Goal: Task Accomplishment & Management: Manage account settings

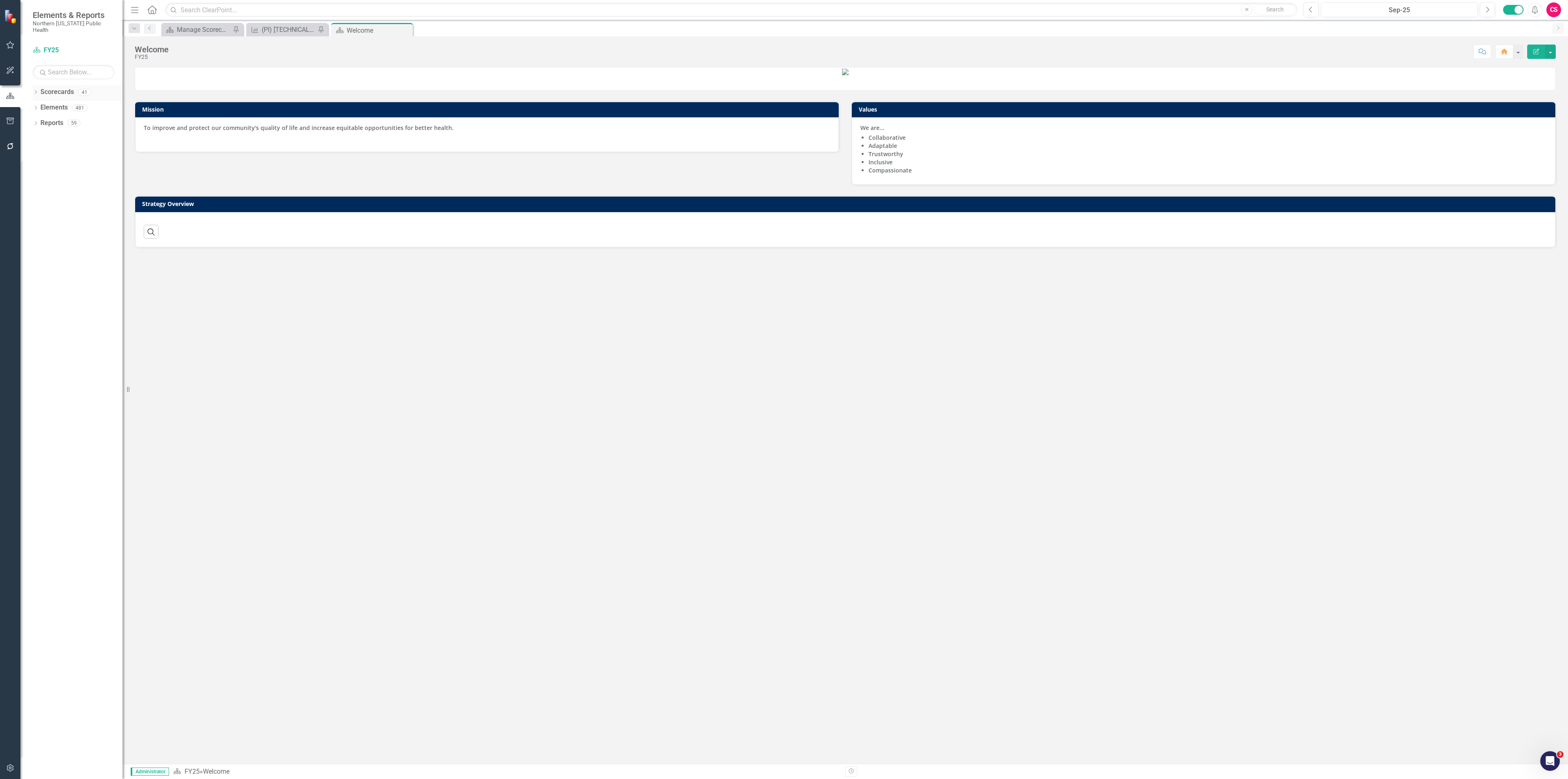
click at [33, 90] on icon "Dropdown" at bounding box center [36, 92] width 6 height 5
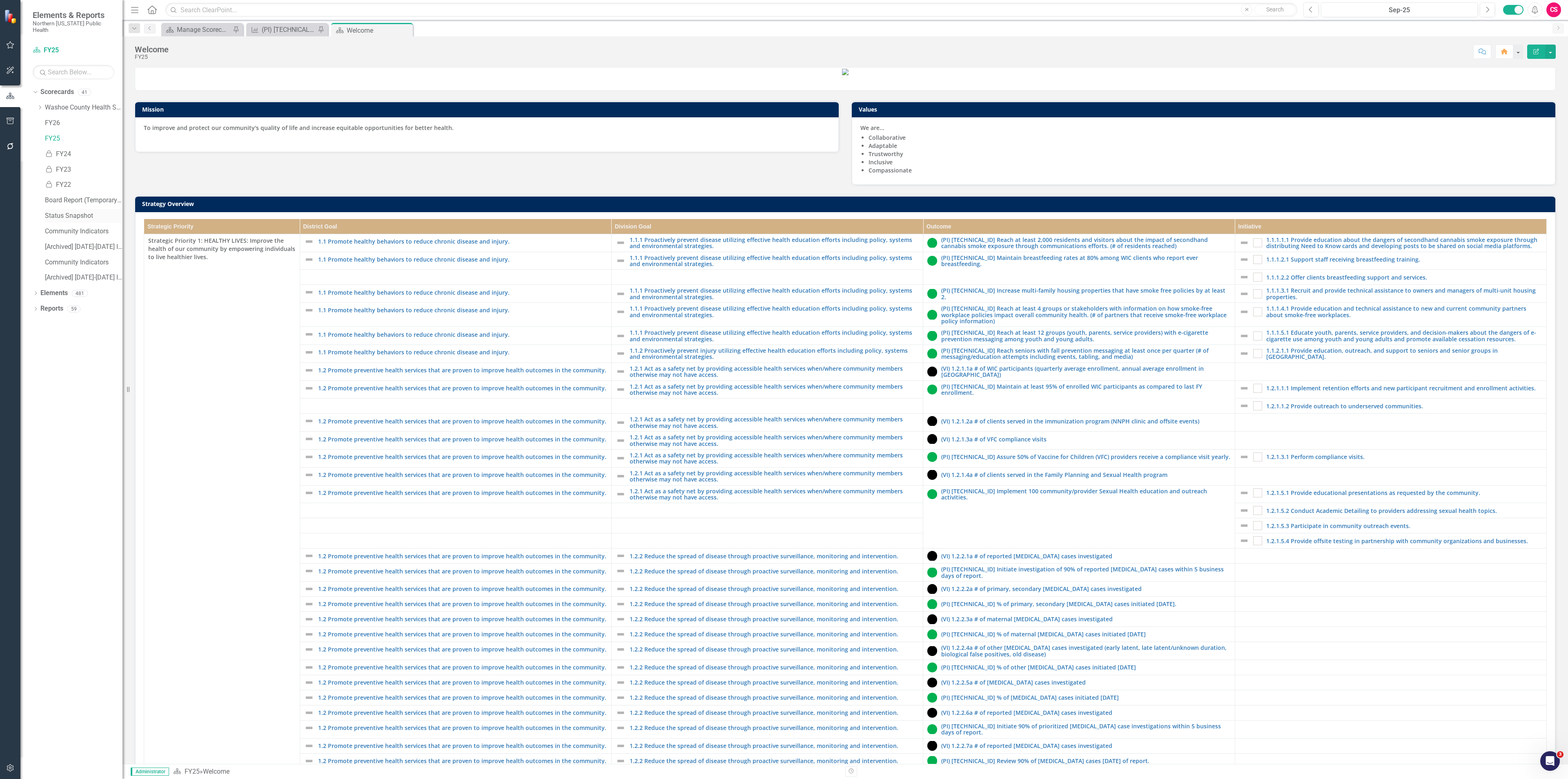
click at [56, 211] on link "Status Snapshot" at bounding box center [84, 216] width 77 height 10
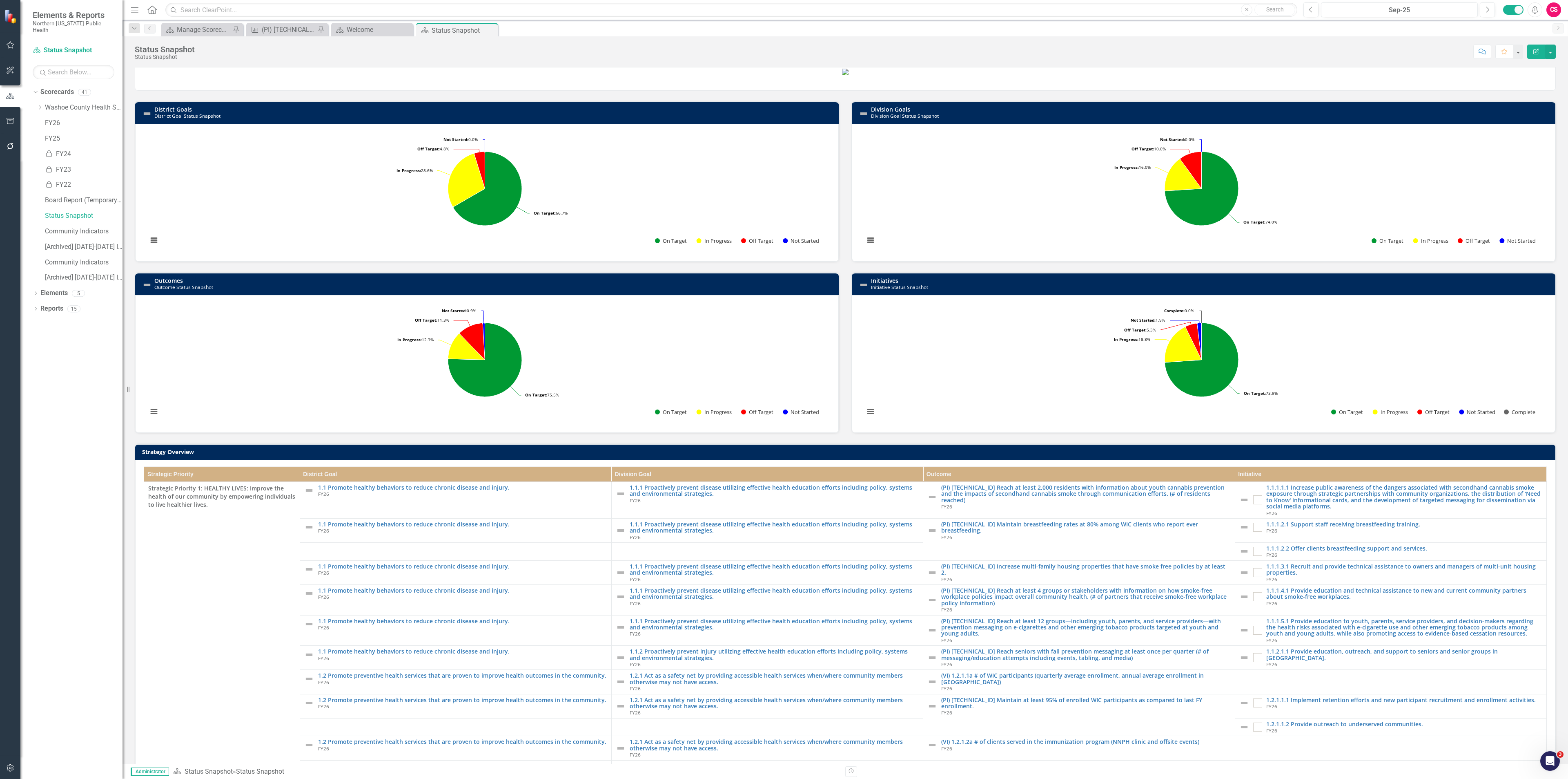
click at [783, 294] on td "Outcomes Outcome Status Snapshot" at bounding box center [494, 284] width 680 height 19
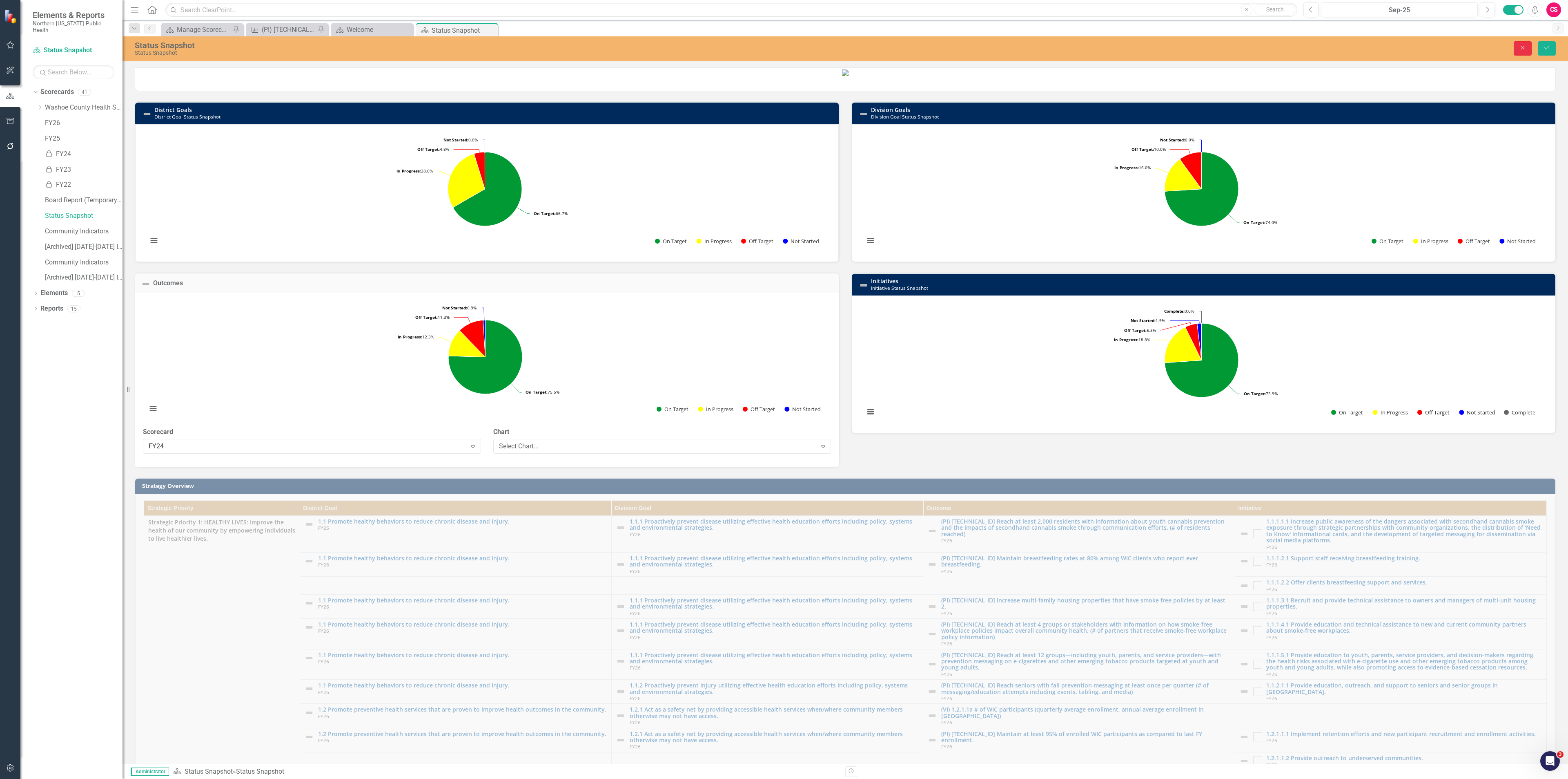
click at [1524, 43] on button "Close" at bounding box center [1523, 48] width 18 height 14
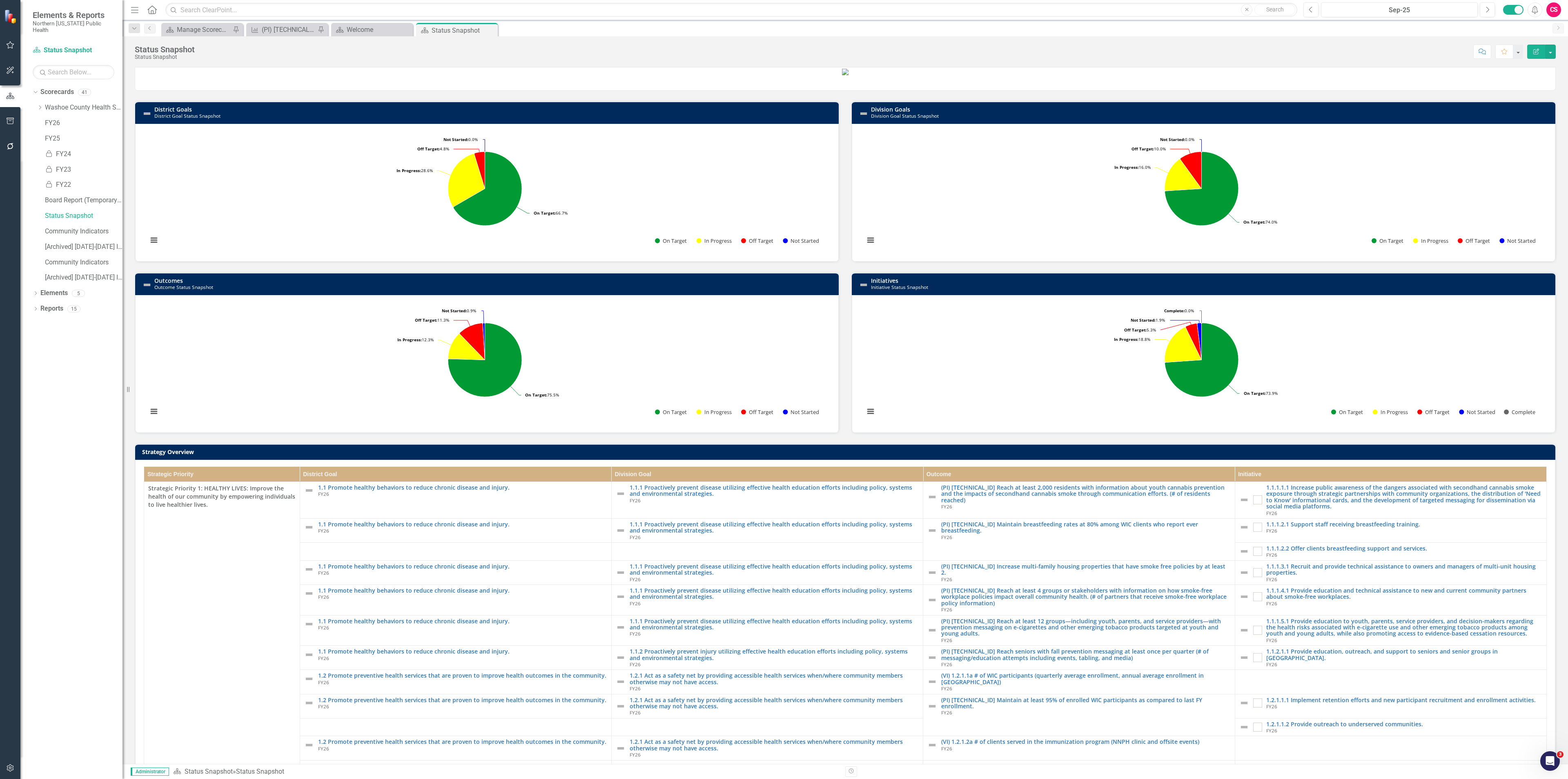
click at [718, 290] on h3 "Outcomes Outcome Status Snapshot" at bounding box center [494, 284] width 680 height 13
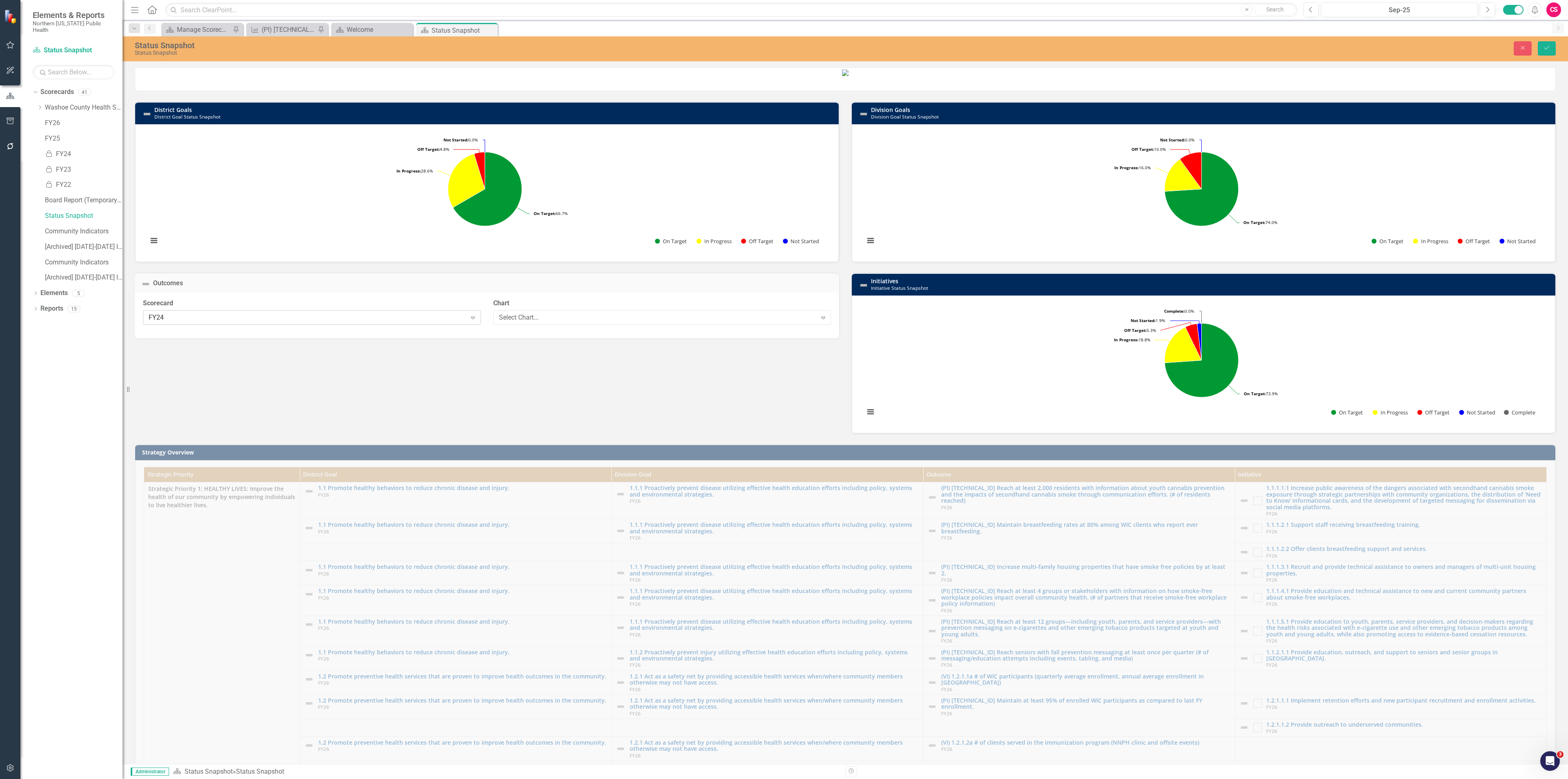
click at [411, 322] on div "FY24" at bounding box center [307, 317] width 318 height 10
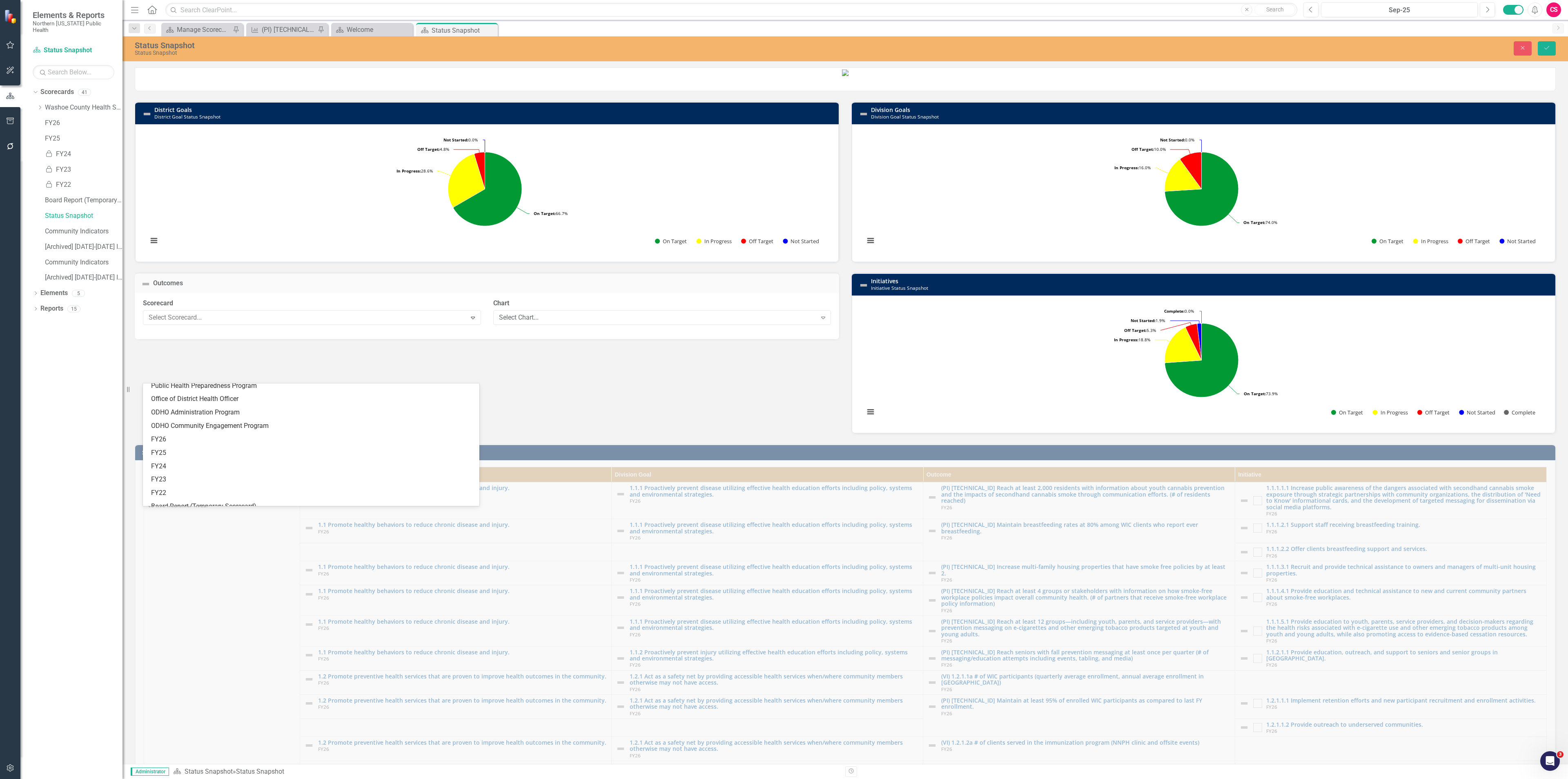
scroll to position [344, 0]
click at [192, 449] on div "FY26" at bounding box center [312, 448] width 323 height 10
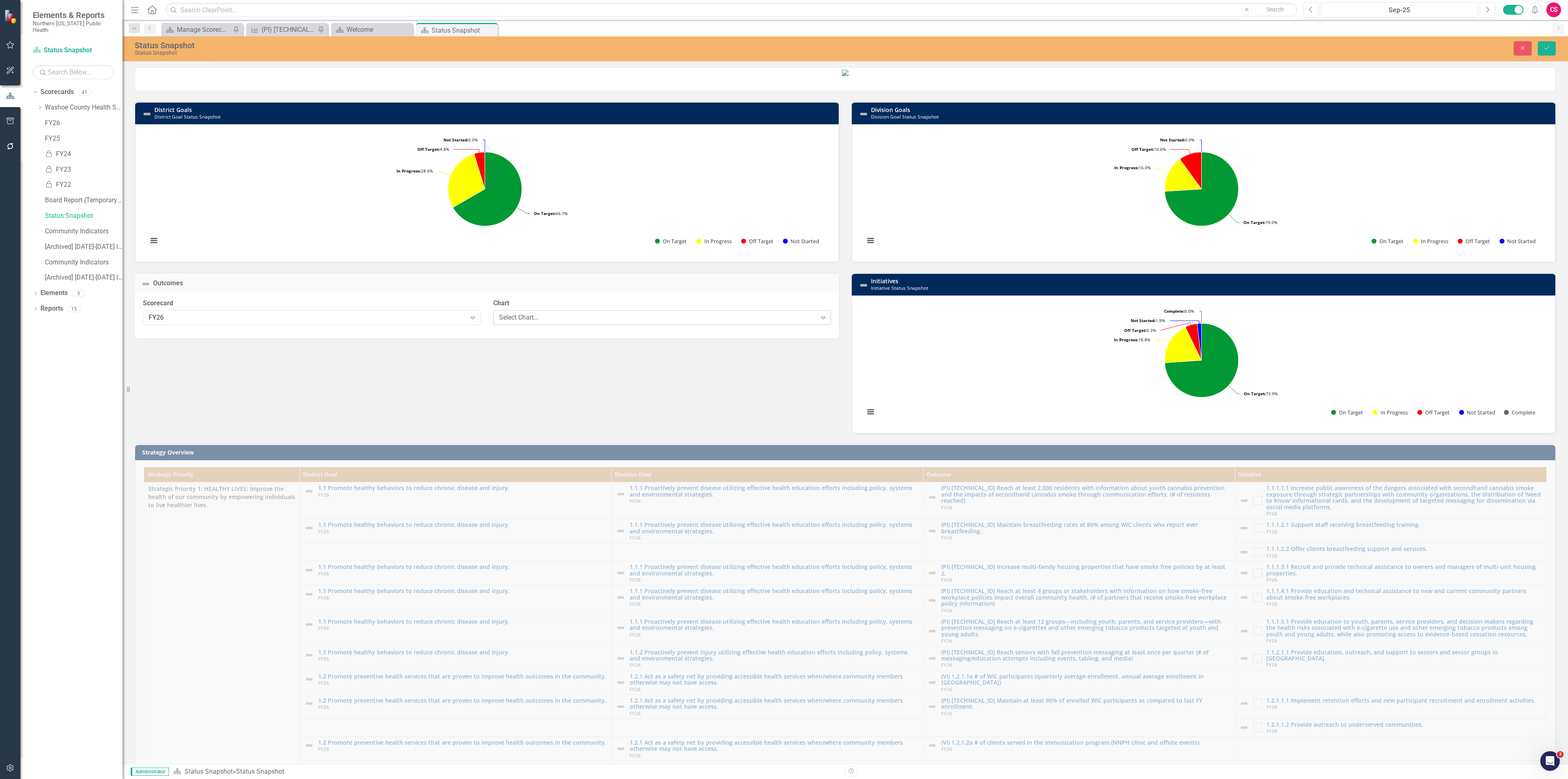
click at [559, 322] on div "Select Chart..." at bounding box center [658, 317] width 318 height 10
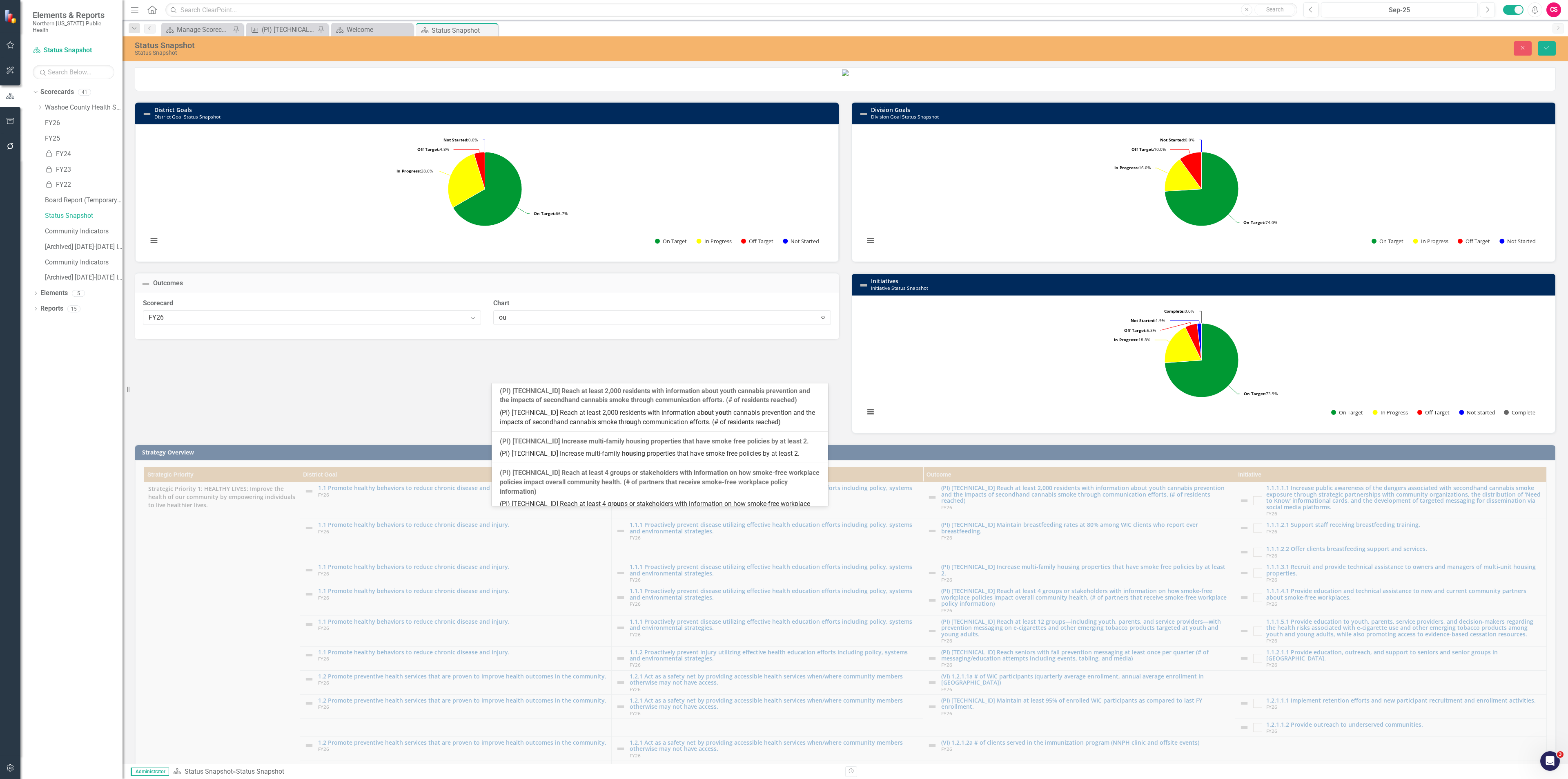
type input "o"
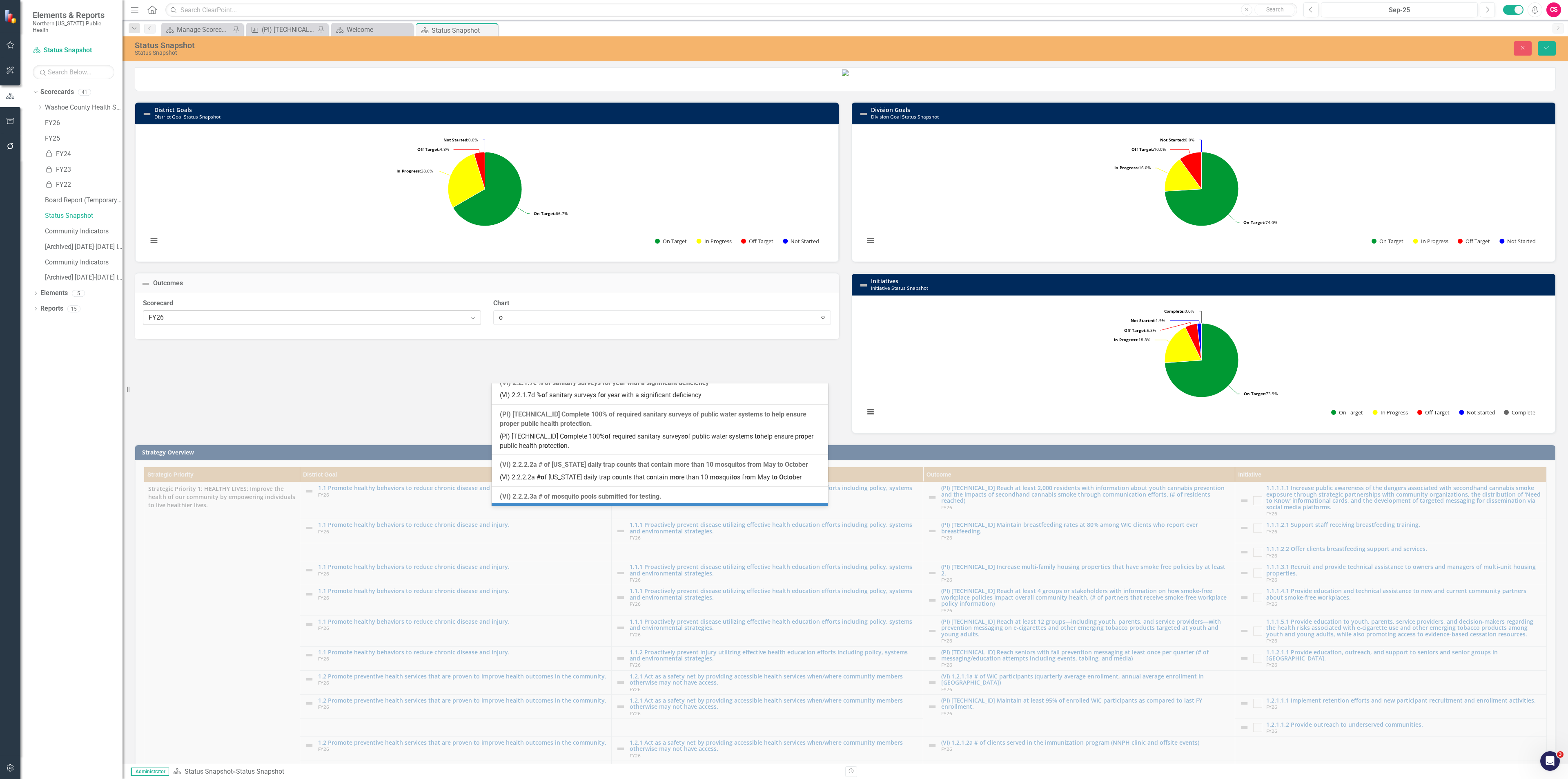
scroll to position [4582, 0]
click at [372, 322] on div "FY26" at bounding box center [307, 317] width 318 height 10
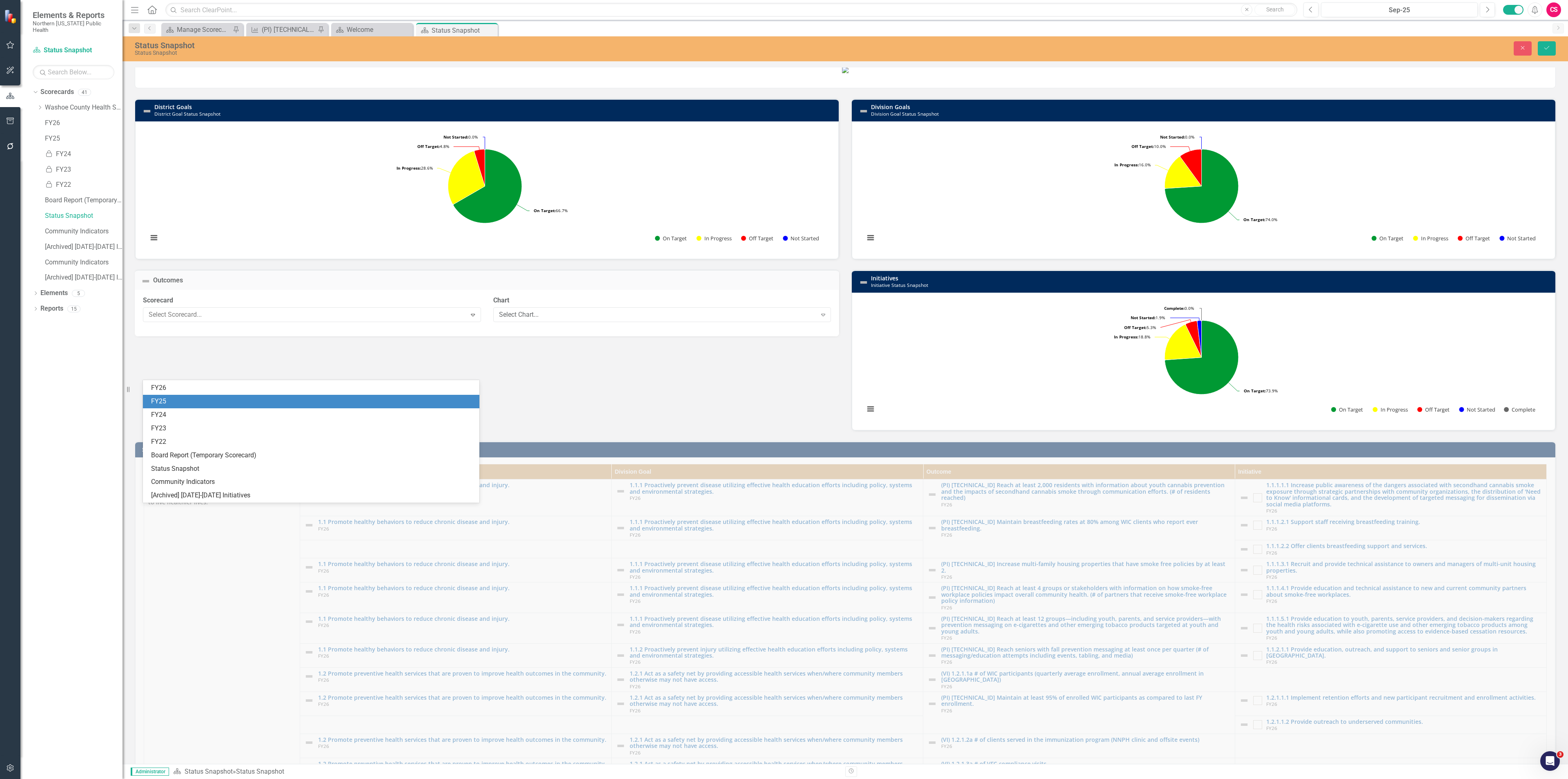
scroll to position [402, 0]
click at [251, 402] on div "FY25" at bounding box center [312, 400] width 323 height 10
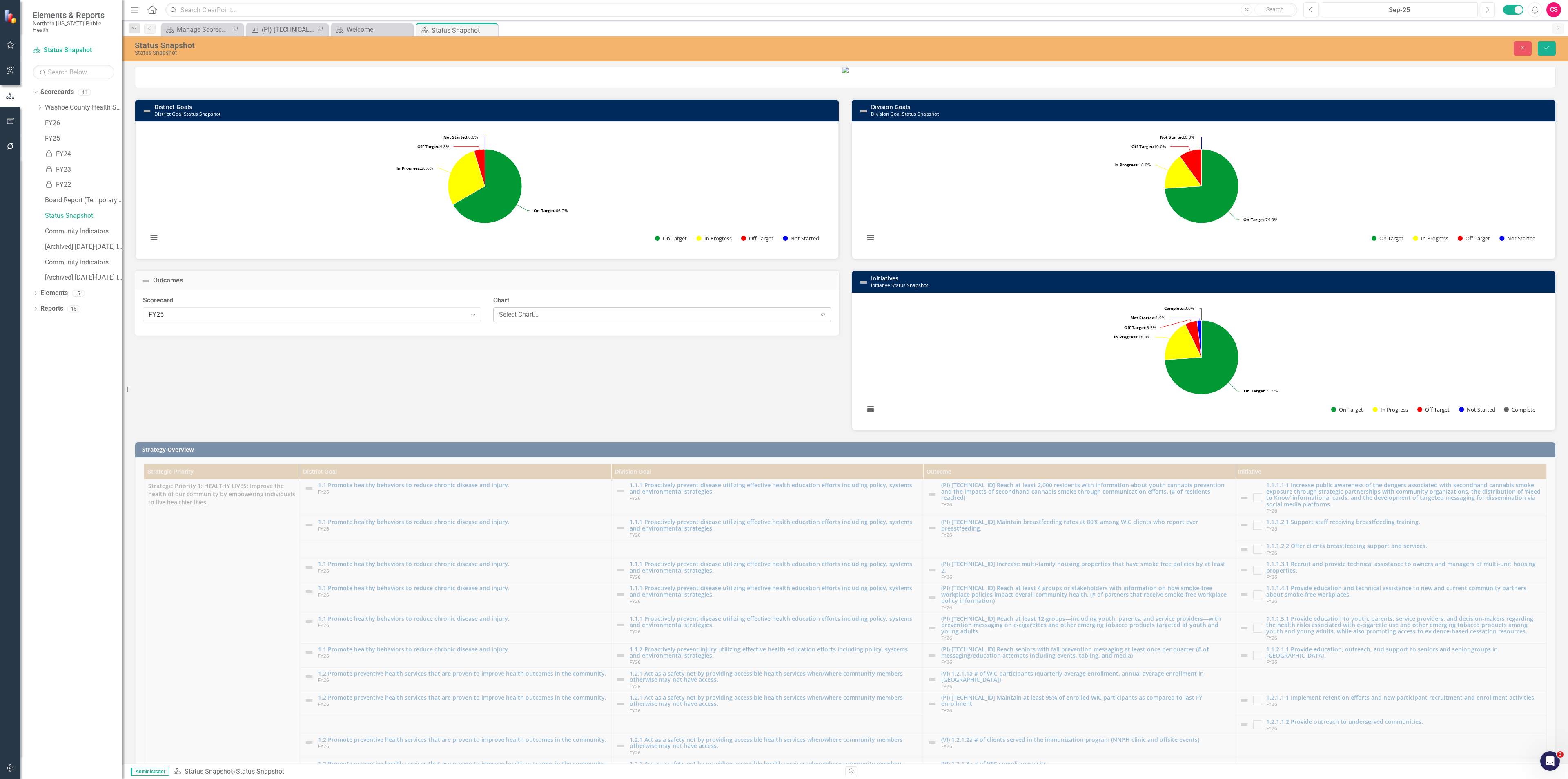
click at [549, 319] on div "Select Chart..." at bounding box center [658, 314] width 318 height 10
type input "outcom"
click at [1522, 45] on icon "Close" at bounding box center [1522, 48] width 7 height 6
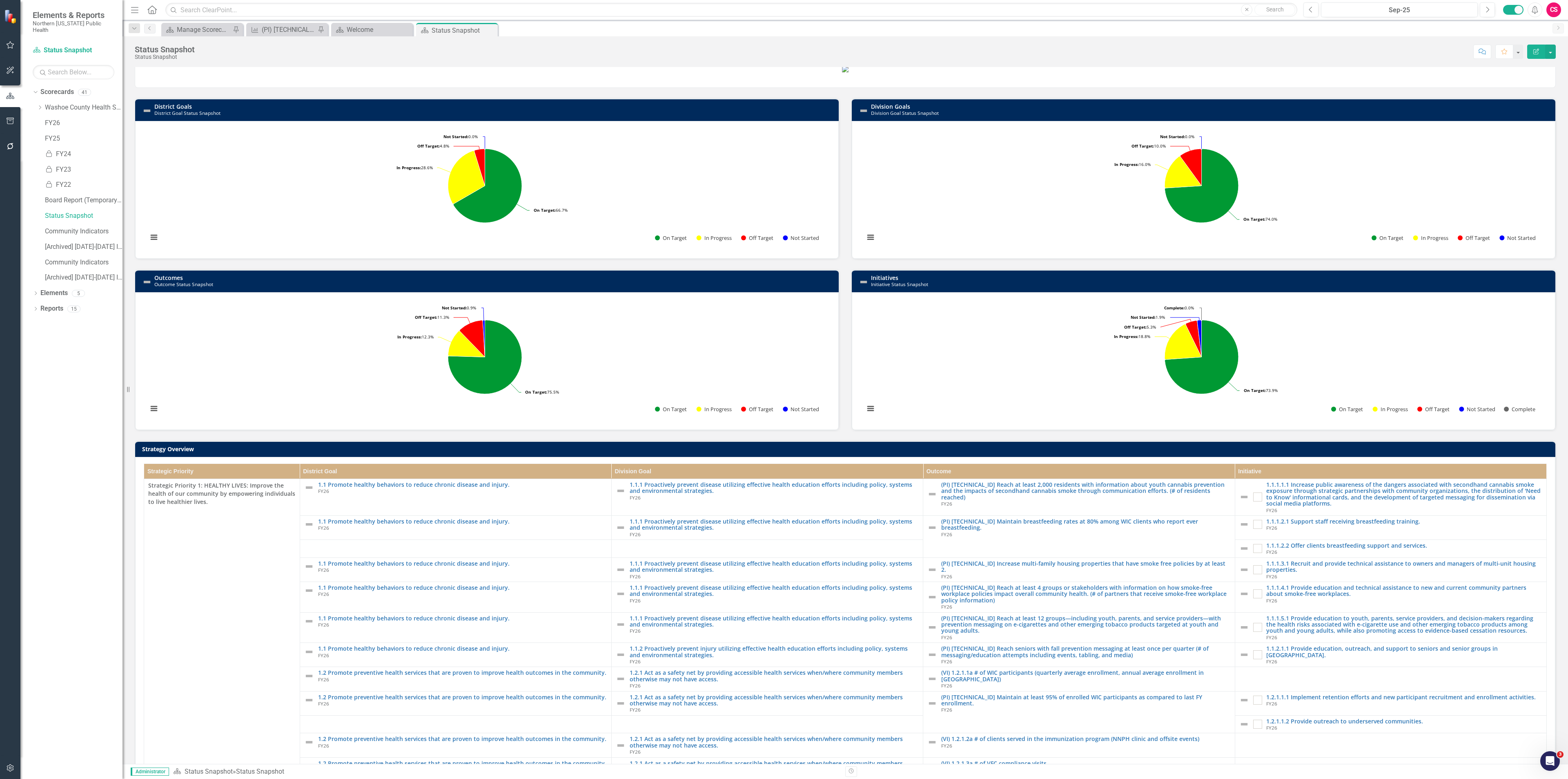
click at [1478, 355] on div "Loading... Chart Pie chart with 5 slices. Initiatives (Chart Type: Pie) Plot Ba…" at bounding box center [1203, 360] width 704 height 138
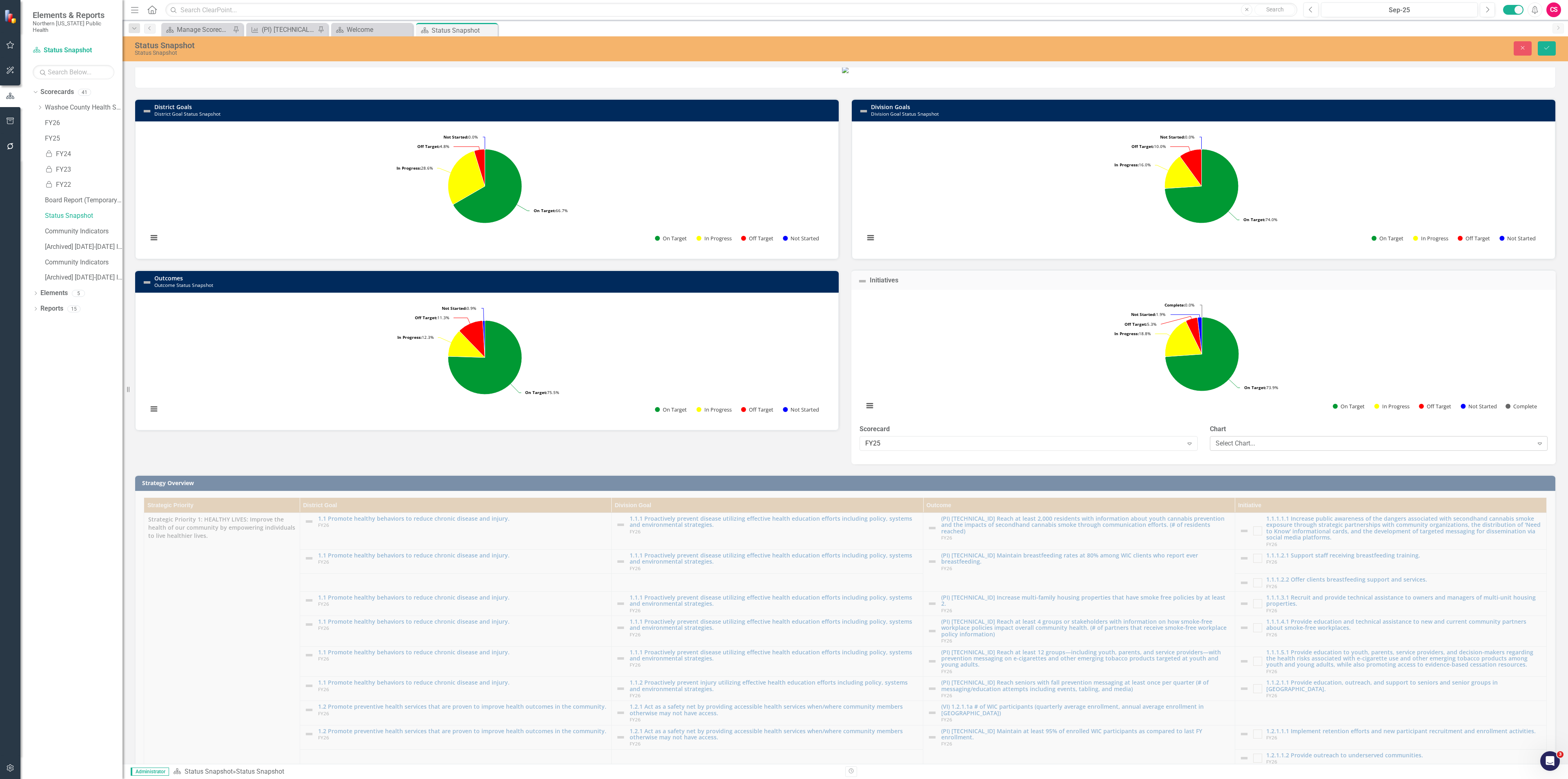
click at [1279, 448] on div "Select Chart..." at bounding box center [1374, 443] width 318 height 10
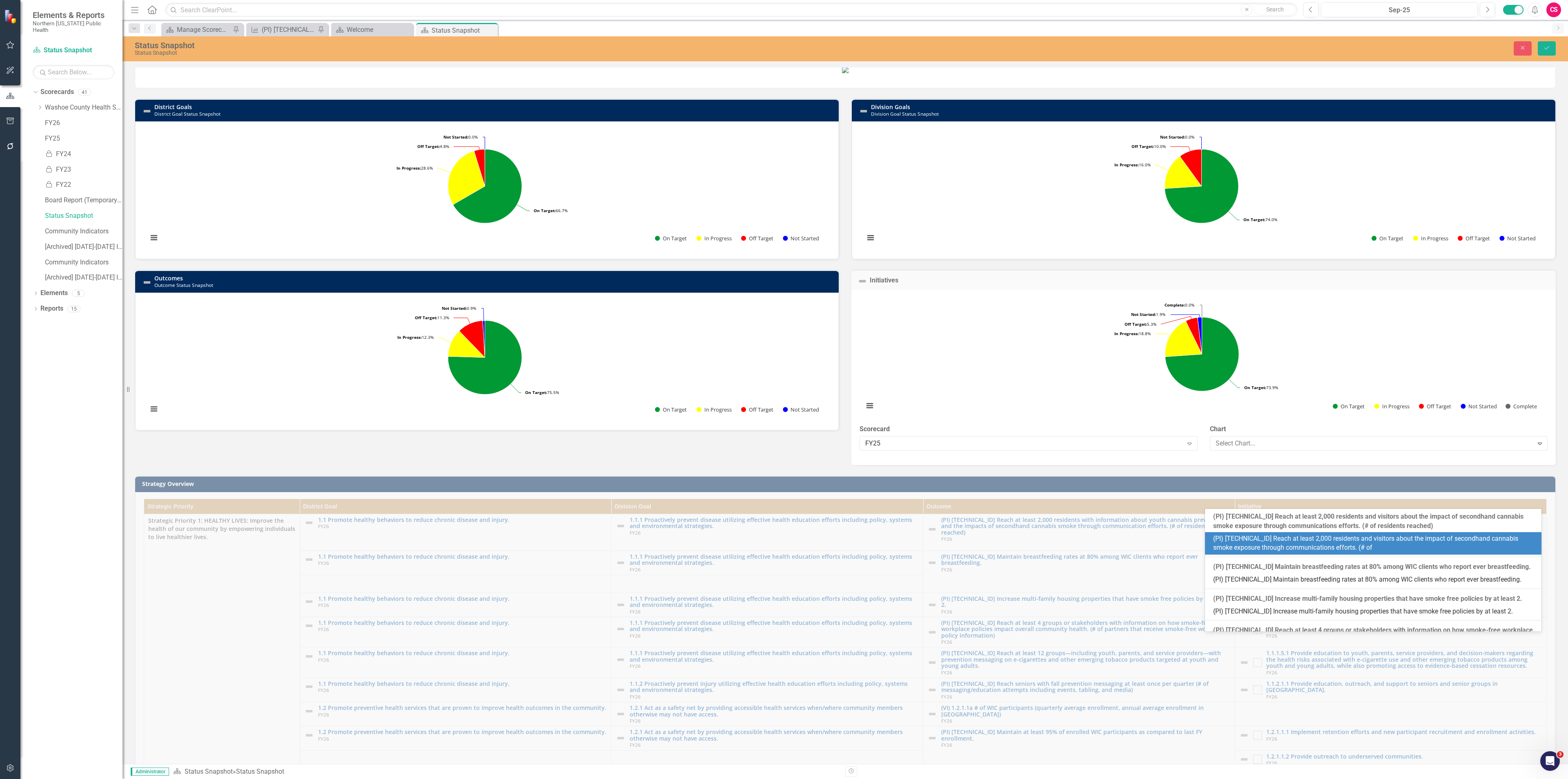
click at [1288, 419] on rect "Interactive chart" at bounding box center [1201, 357] width 685 height 123
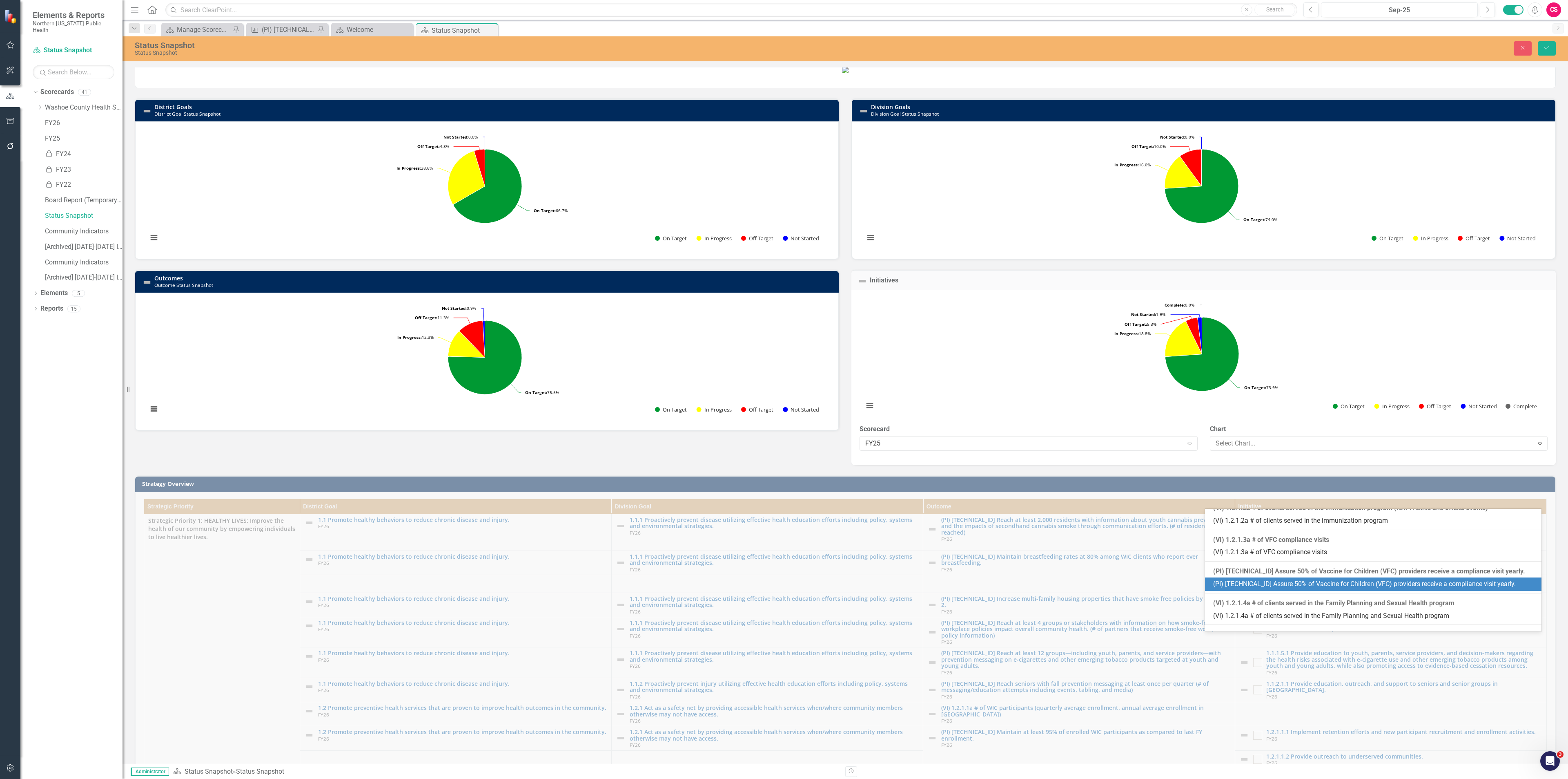
scroll to position [366, 0]
click at [1267, 577] on div "(PI) [TECHNICAL_ID] Assure 50% of Vaccine for Children (VFC) providers receive …" at bounding box center [1374, 582] width 323 height 10
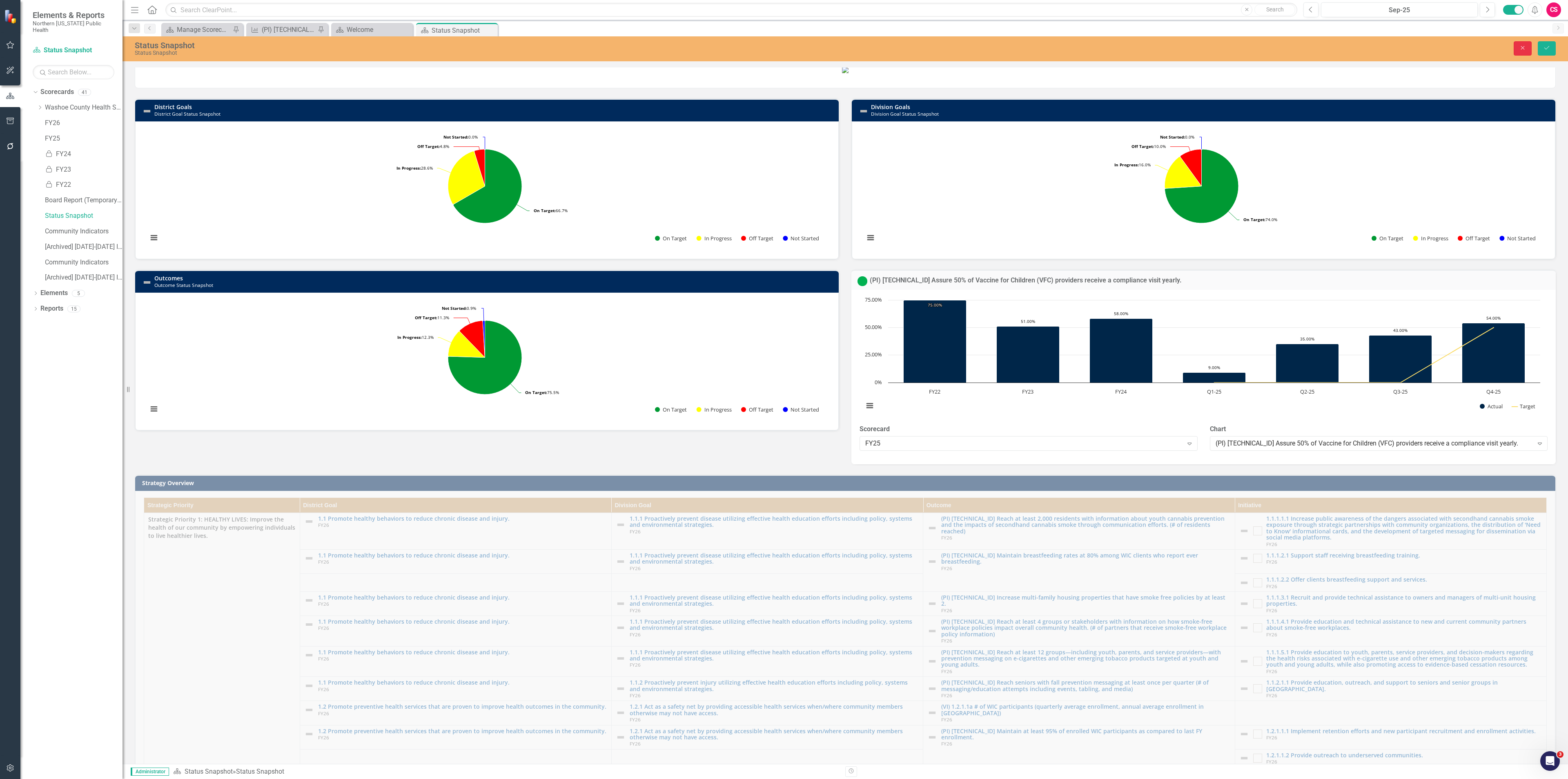
click at [1522, 49] on icon "button" at bounding box center [1523, 48] width 4 height 4
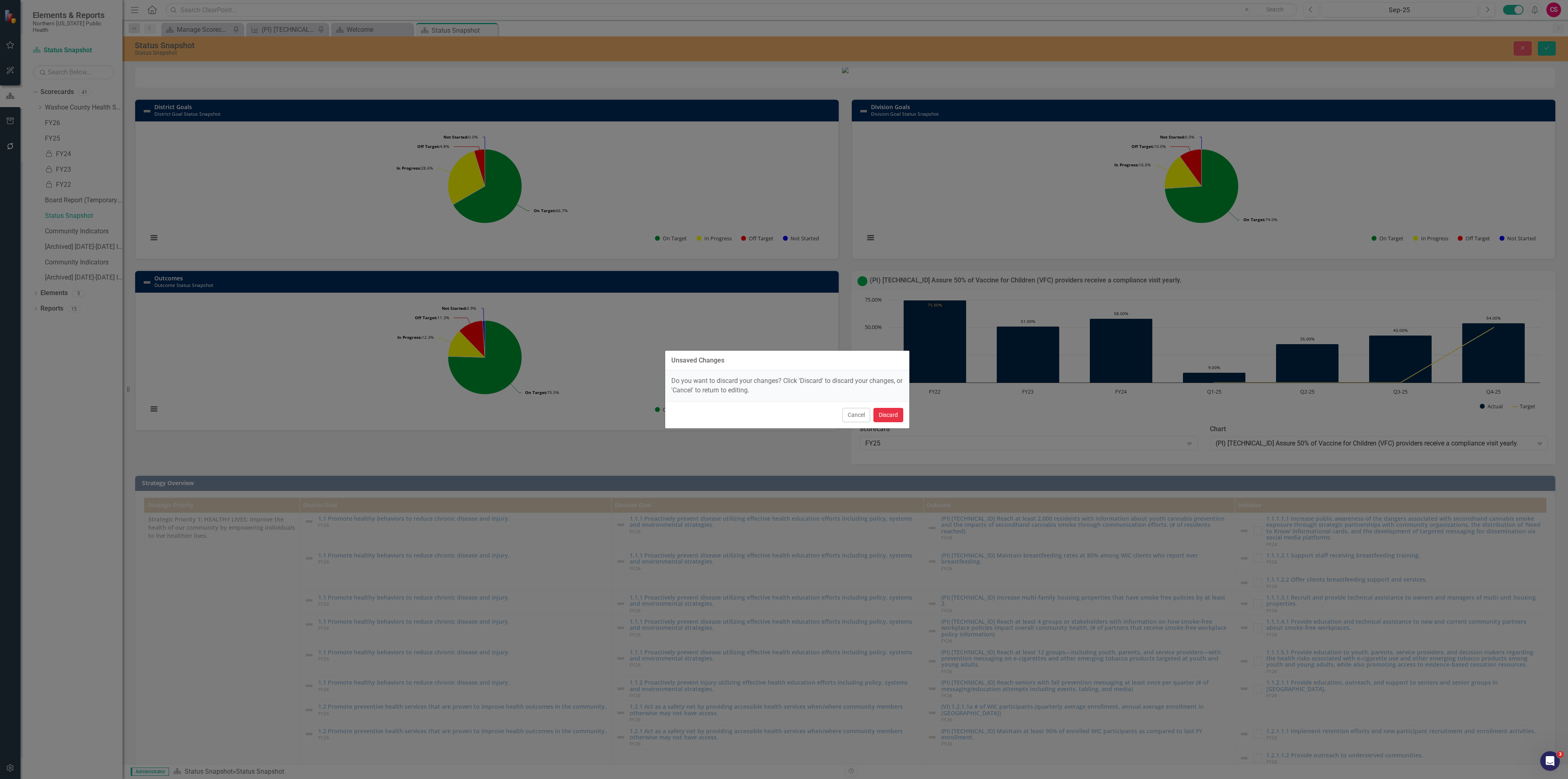
click at [887, 417] on button "Discard" at bounding box center [888, 415] width 30 height 14
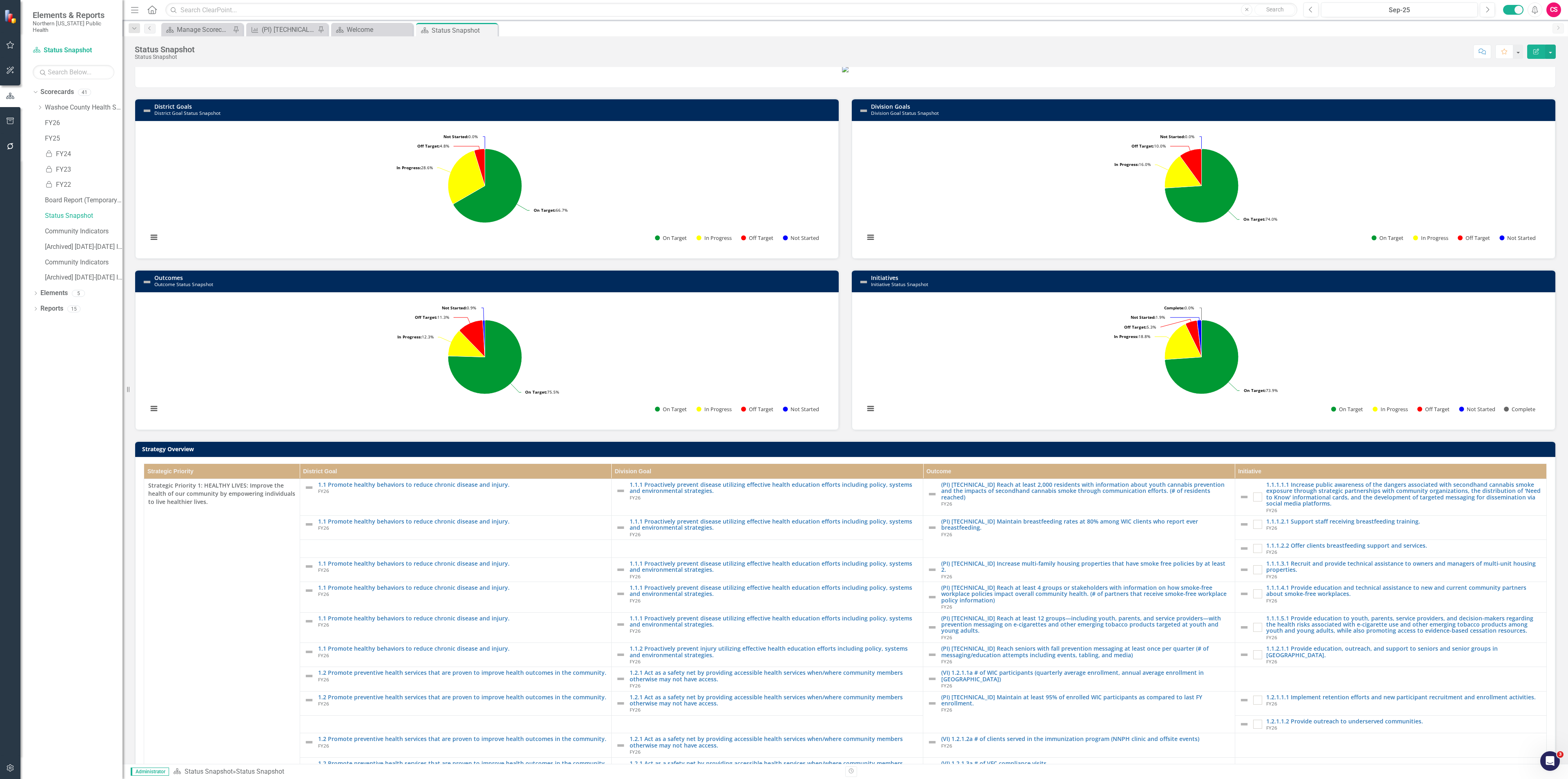
click at [1321, 287] on h3 "Initiatives Initiative Status Snapshot" at bounding box center [1211, 281] width 680 height 13
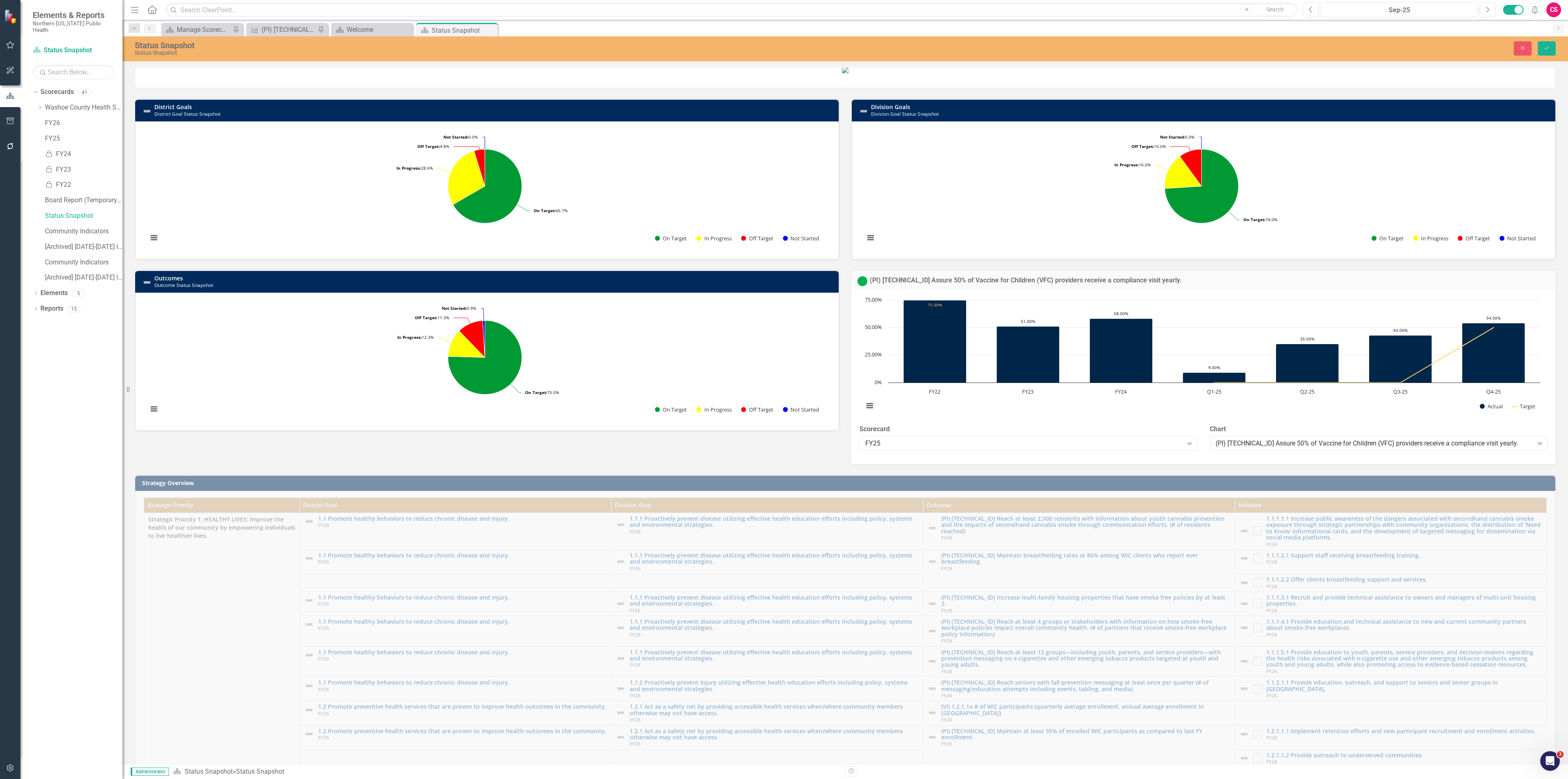
click at [1516, 59] on div "Status Snapshot Status Snapshot Close Save" at bounding box center [845, 48] width 1445 height 25
click at [1519, 54] on button "Close" at bounding box center [1523, 48] width 18 height 14
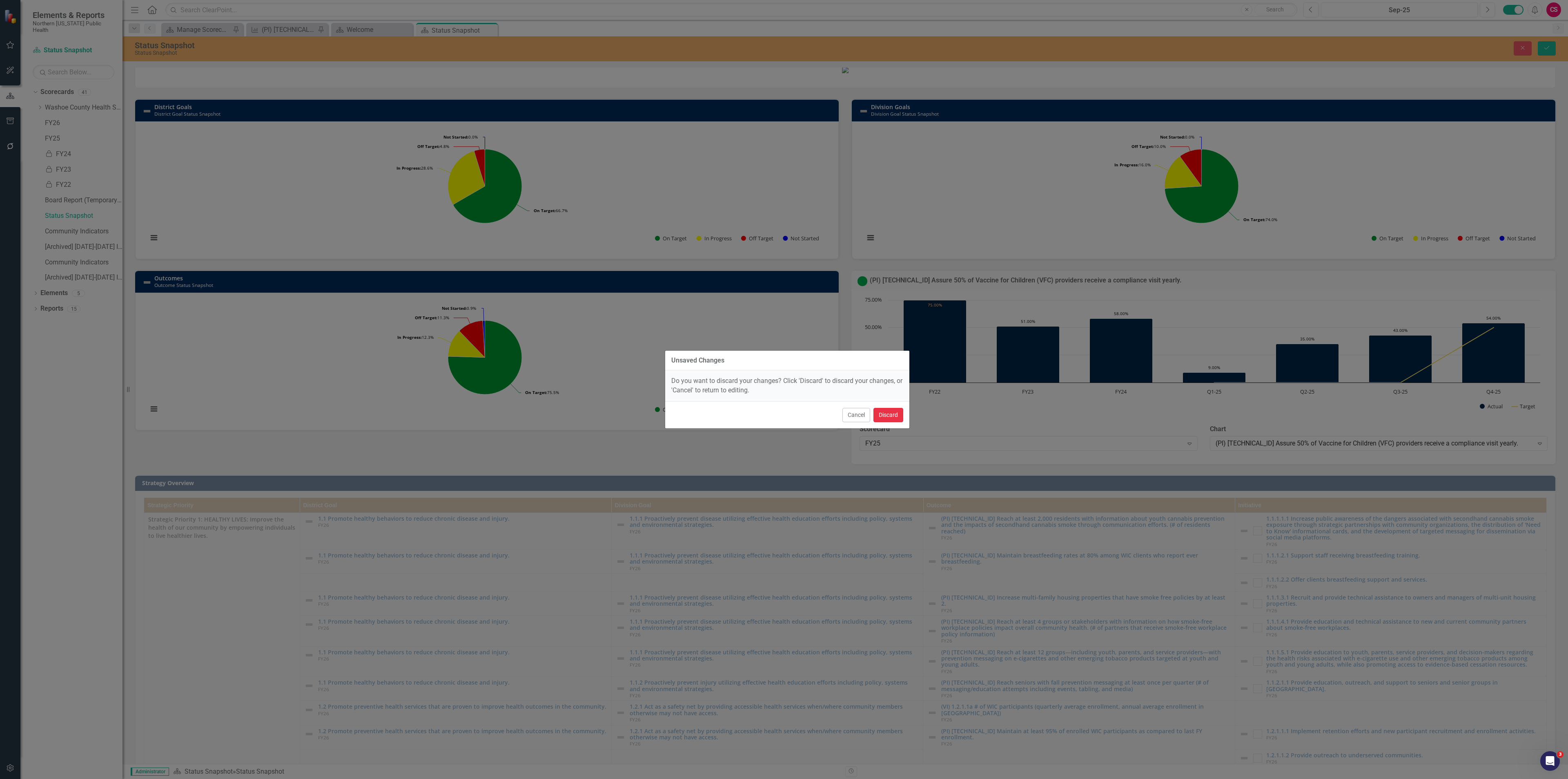
click at [893, 417] on button "Discard" at bounding box center [888, 415] width 30 height 14
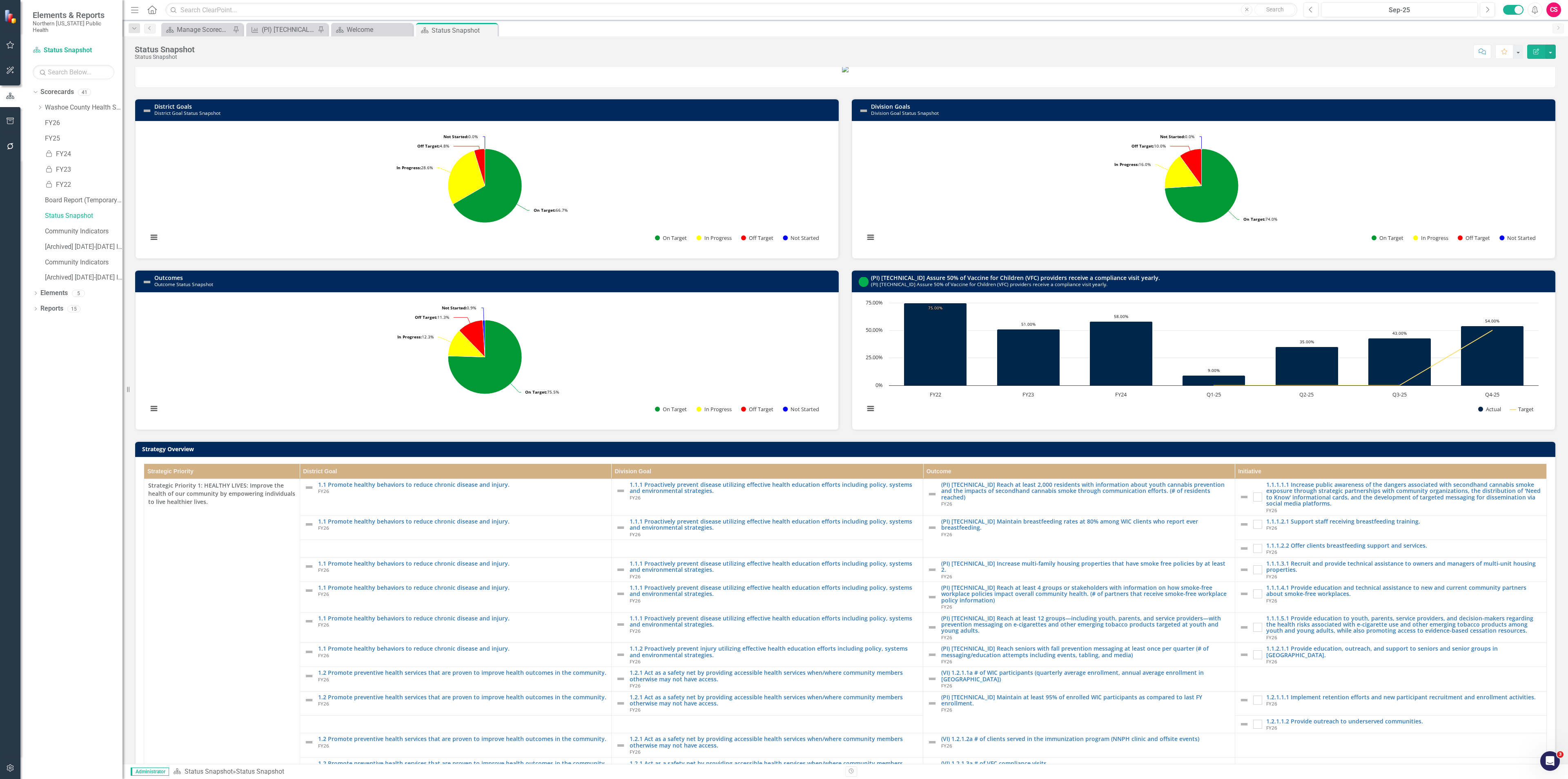
click at [1162, 287] on h3 "(PI) [TECHNICAL_ID] Assure 50% of Vaccine for Children (VFC) providers receive …" at bounding box center [1211, 281] width 680 height 13
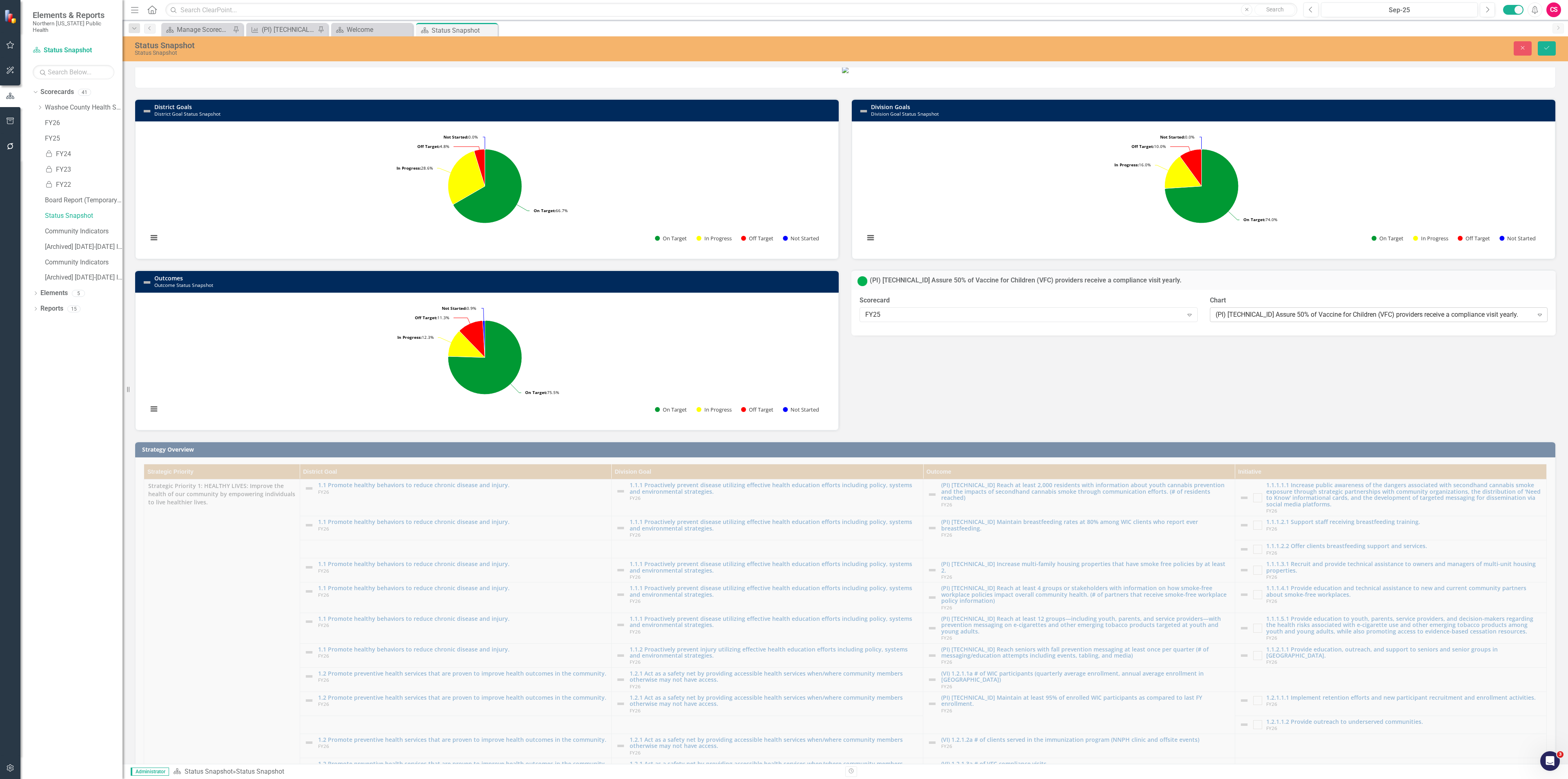
click at [1254, 319] on div "(PI) [TECHNICAL_ID] Assure 50% of Vaccine for Children (VFC) providers receive …" at bounding box center [1374, 314] width 318 height 10
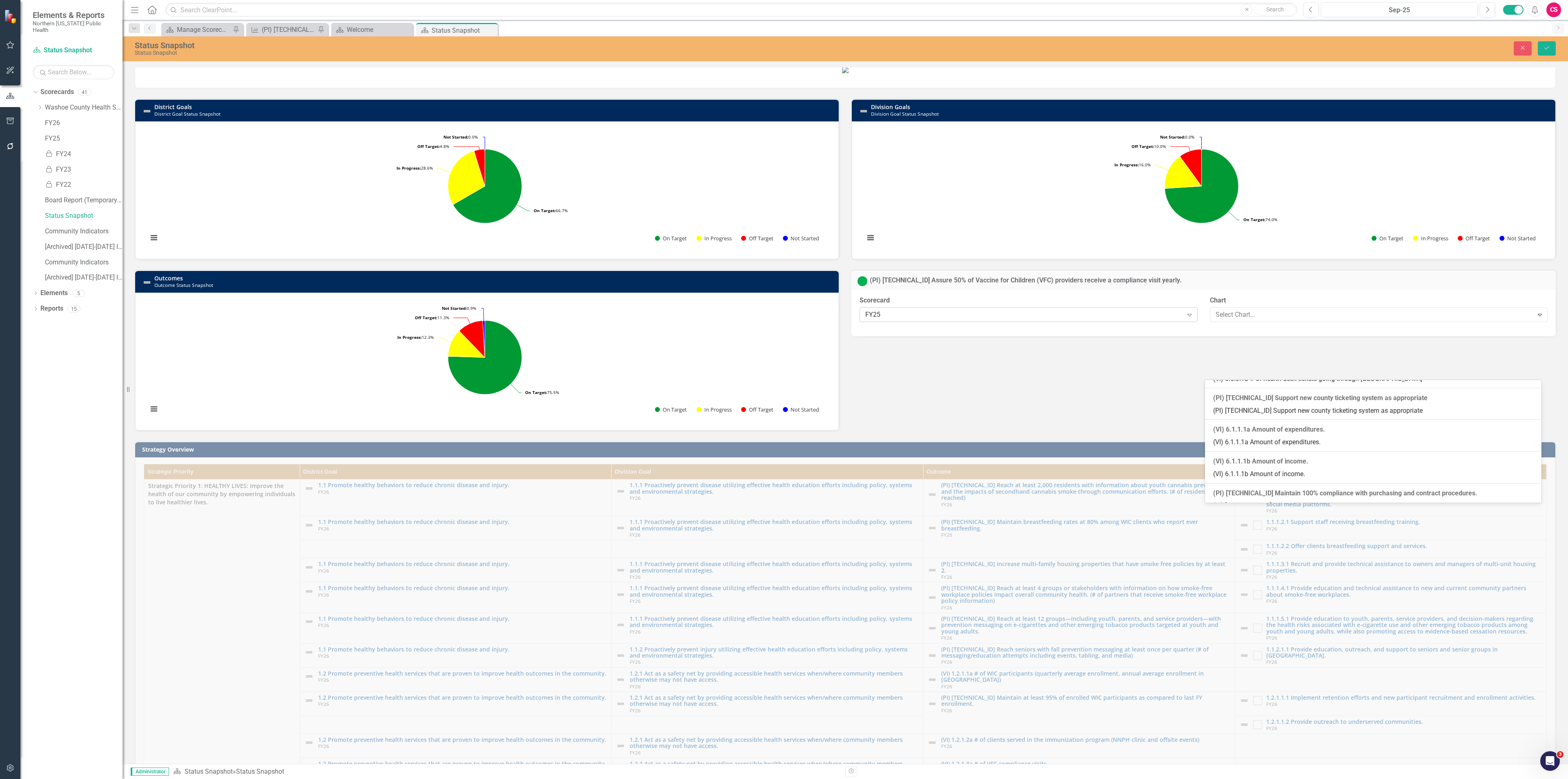
scroll to position [7098, 0]
click at [1159, 319] on div "FY25" at bounding box center [1024, 314] width 318 height 10
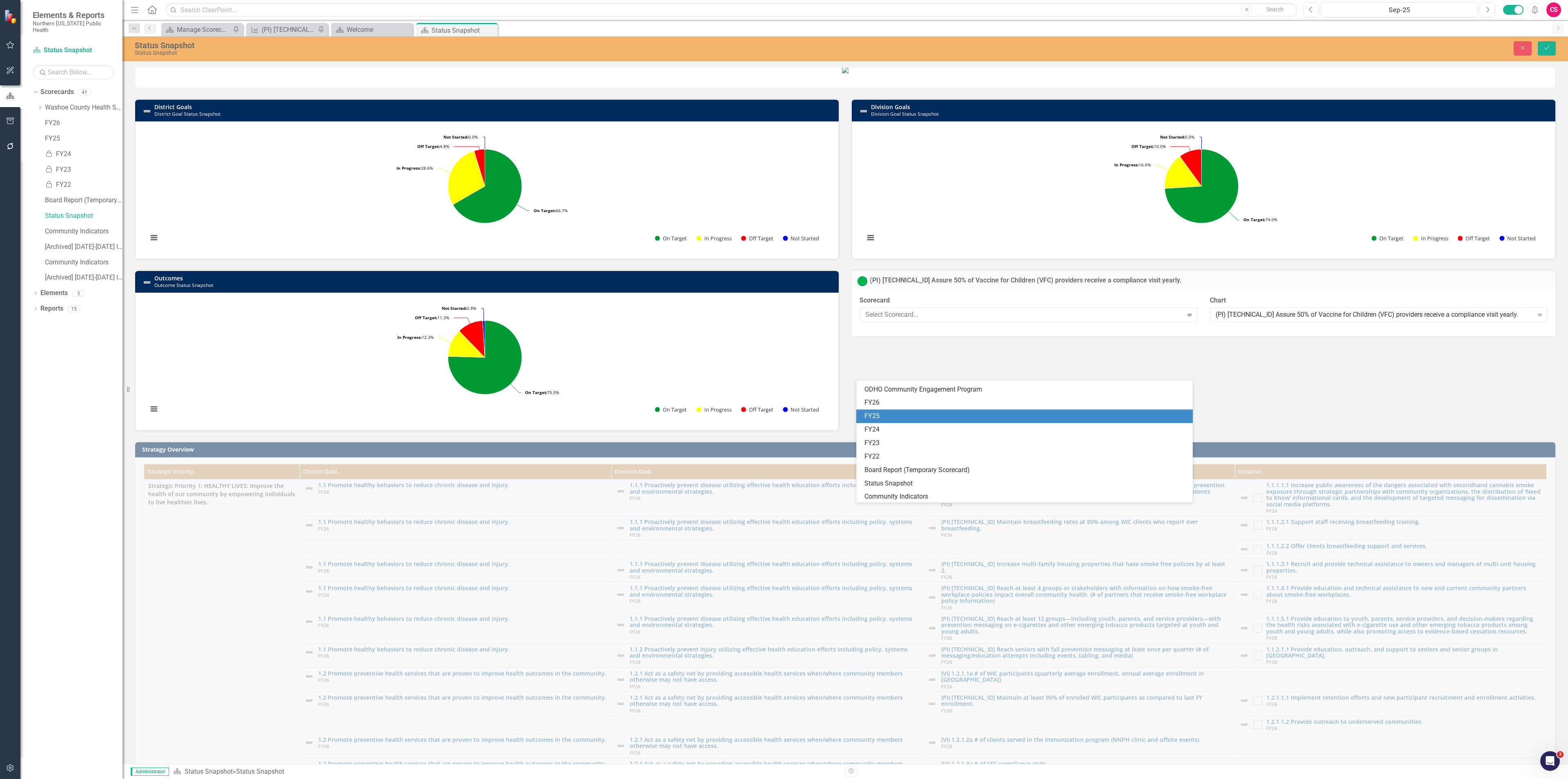
scroll to position [416, 0]
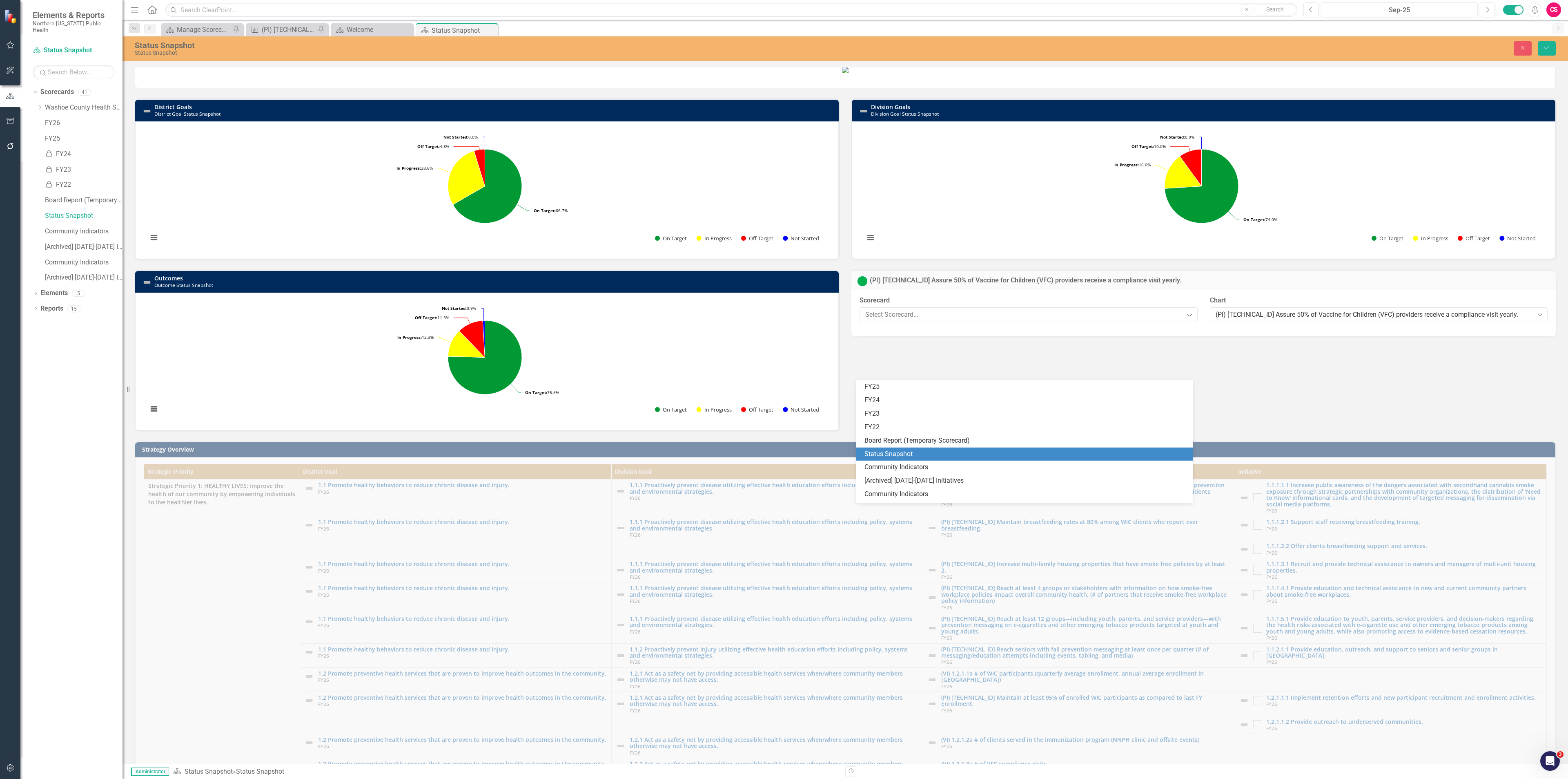
click at [946, 450] on div "Status Snapshot" at bounding box center [1026, 454] width 323 height 10
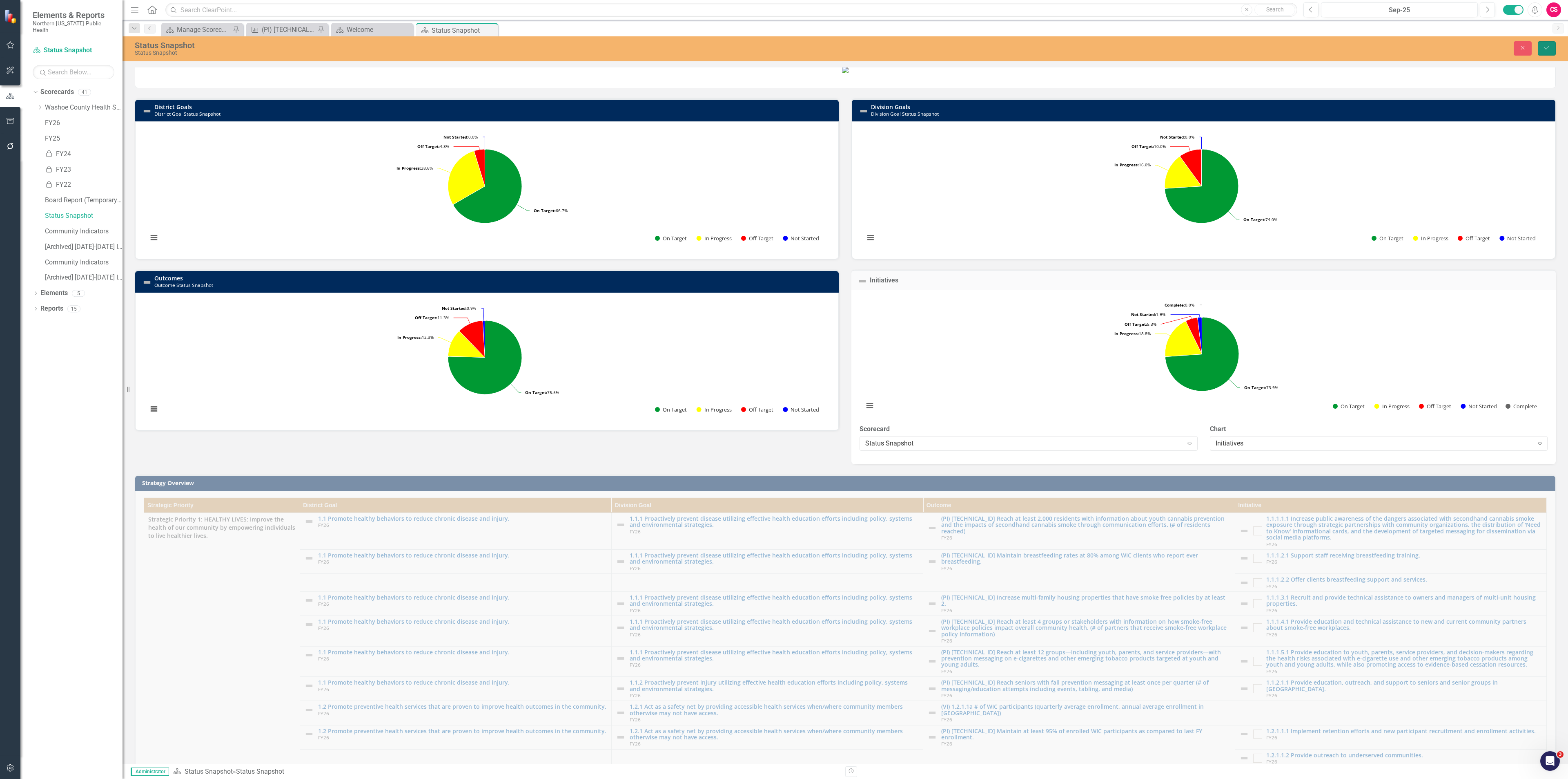
click at [1543, 50] on icon "Save" at bounding box center [1546, 48] width 7 height 6
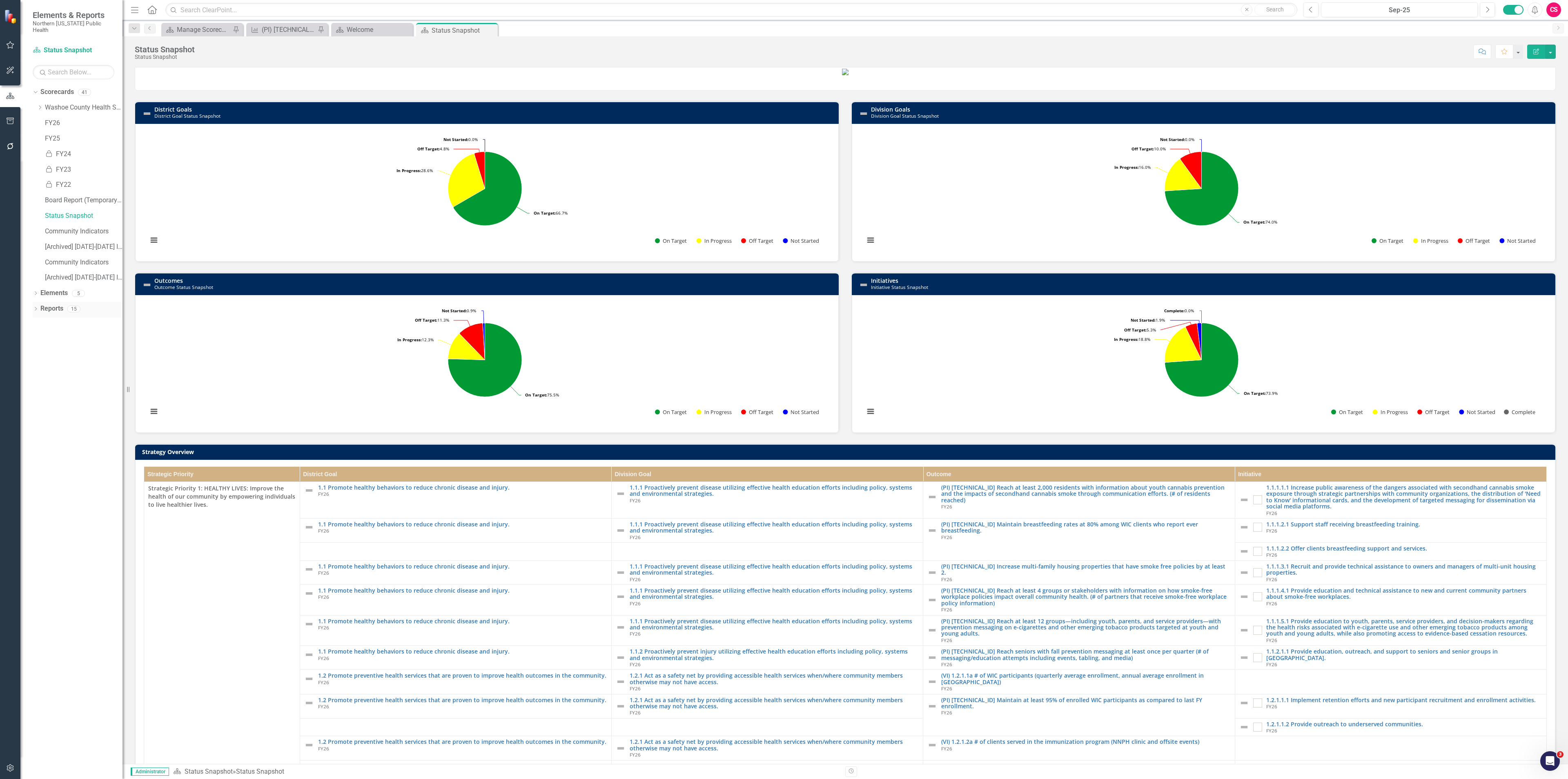
click at [52, 304] on link "Reports" at bounding box center [52, 309] width 23 height 10
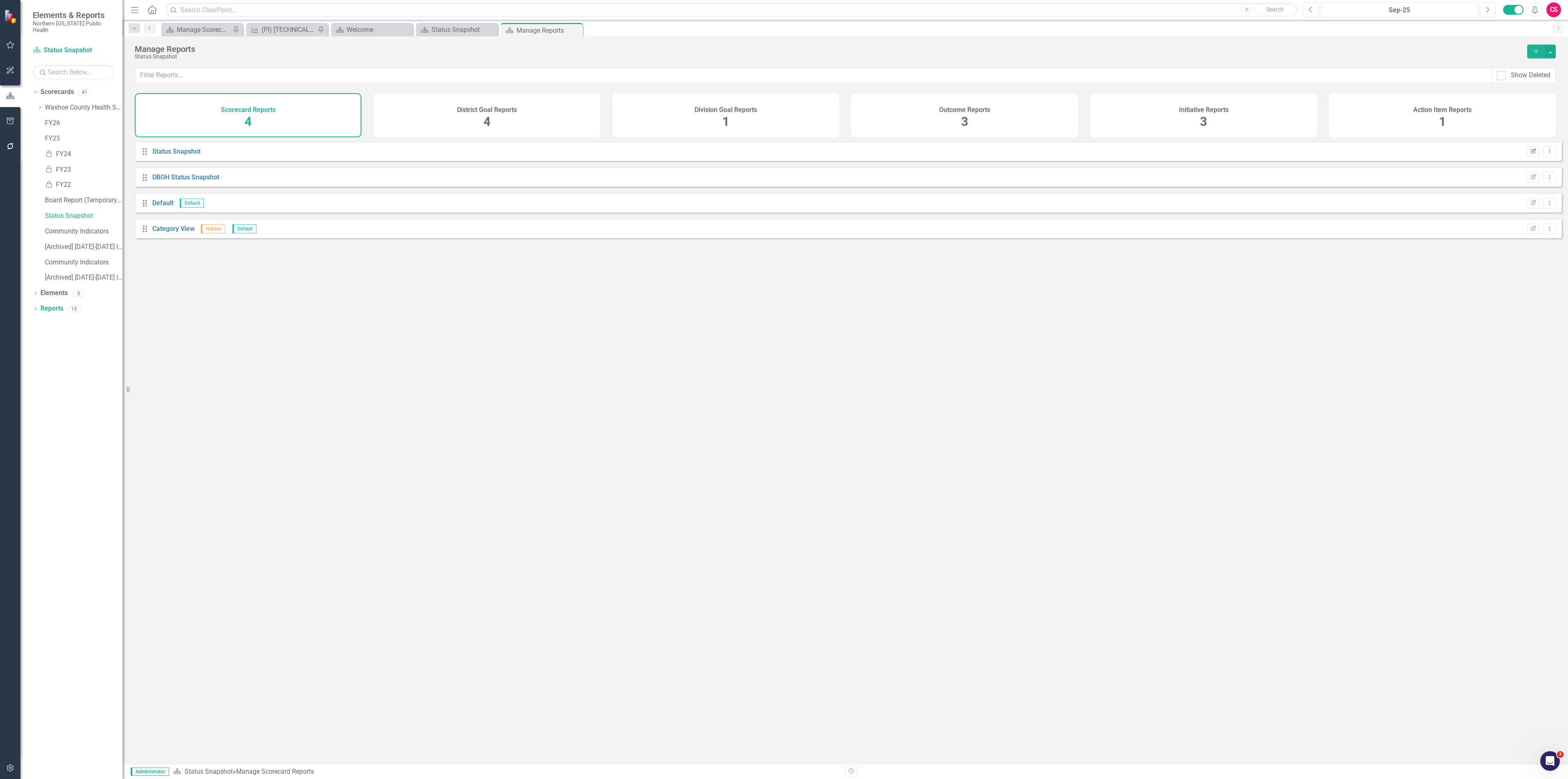
click at [1530, 154] on icon "Edit Report" at bounding box center [1532, 152] width 6 height 5
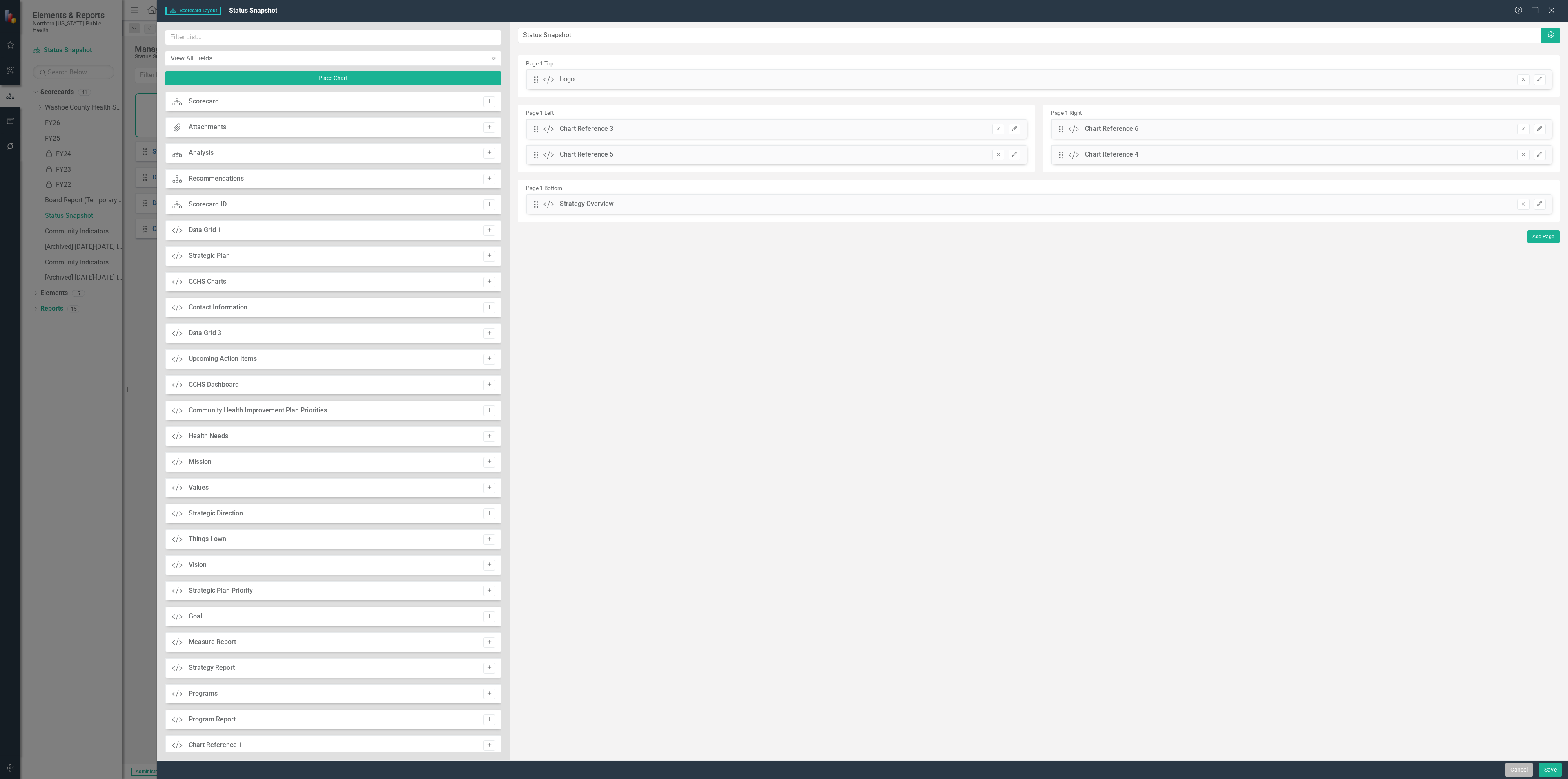
click at [1512, 771] on button "Cancel" at bounding box center [1519, 769] width 28 height 14
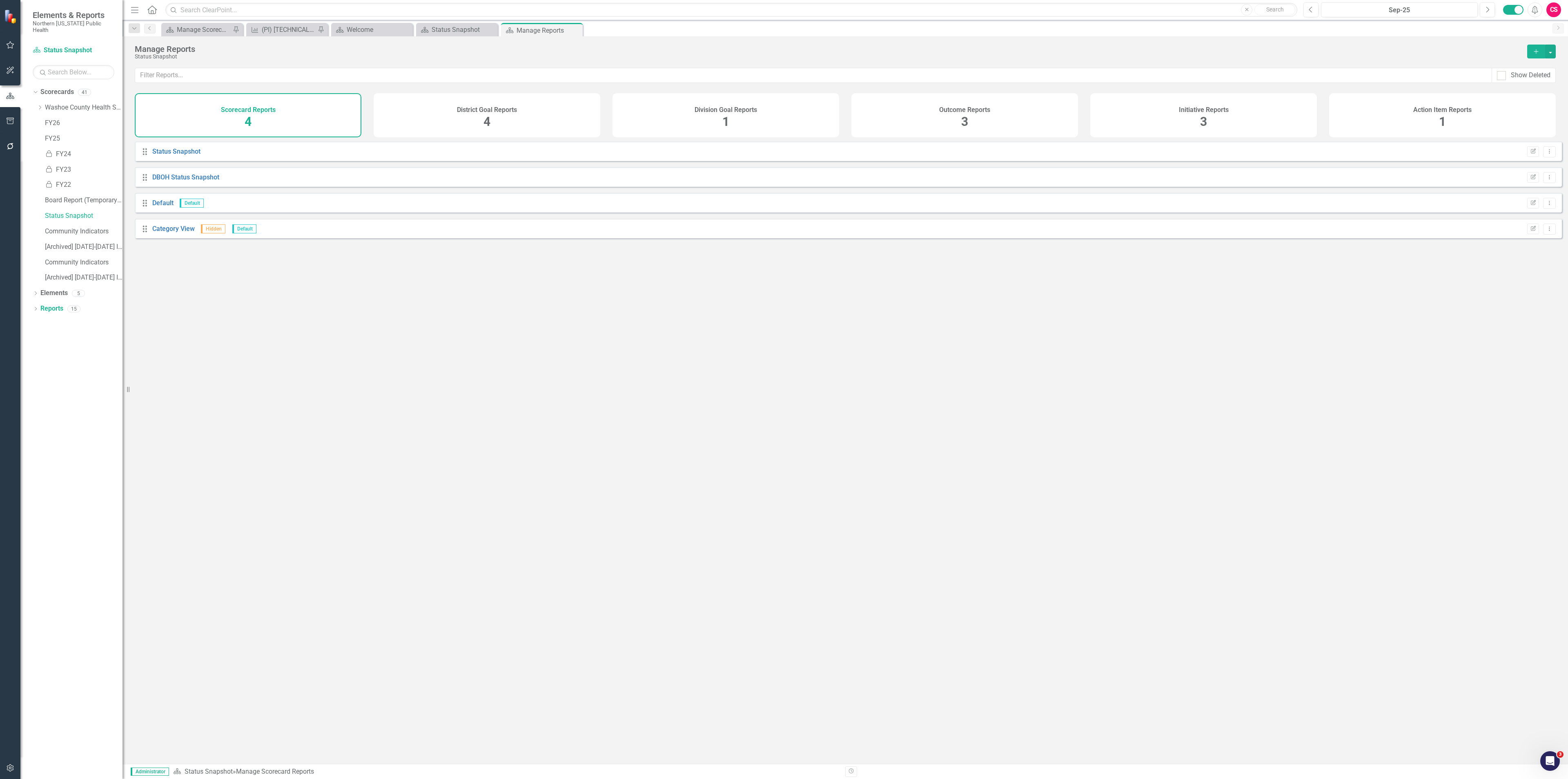
click at [540, 115] on div "District Goal Reports 4" at bounding box center [487, 115] width 227 height 44
click at [651, 115] on div "Division Goal Reports 1" at bounding box center [726, 115] width 227 height 44
click at [261, 115] on div "Scorecard Reports 4" at bounding box center [248, 115] width 227 height 44
click at [449, 25] on div "Status Snapshot" at bounding box center [458, 30] width 54 height 10
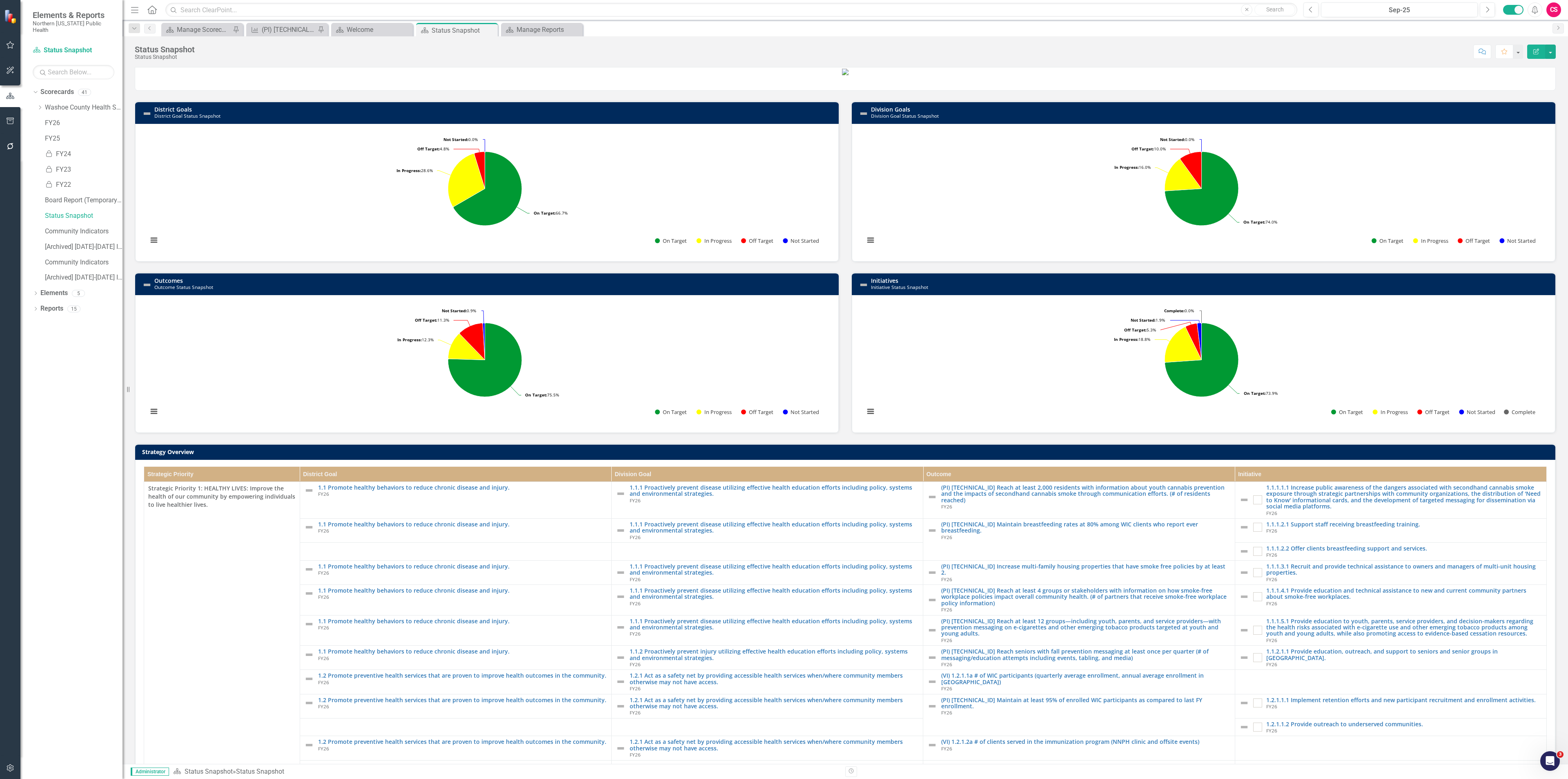
click at [769, 119] on h3 "District Goals District Goal Status Snapshot" at bounding box center [494, 112] width 680 height 13
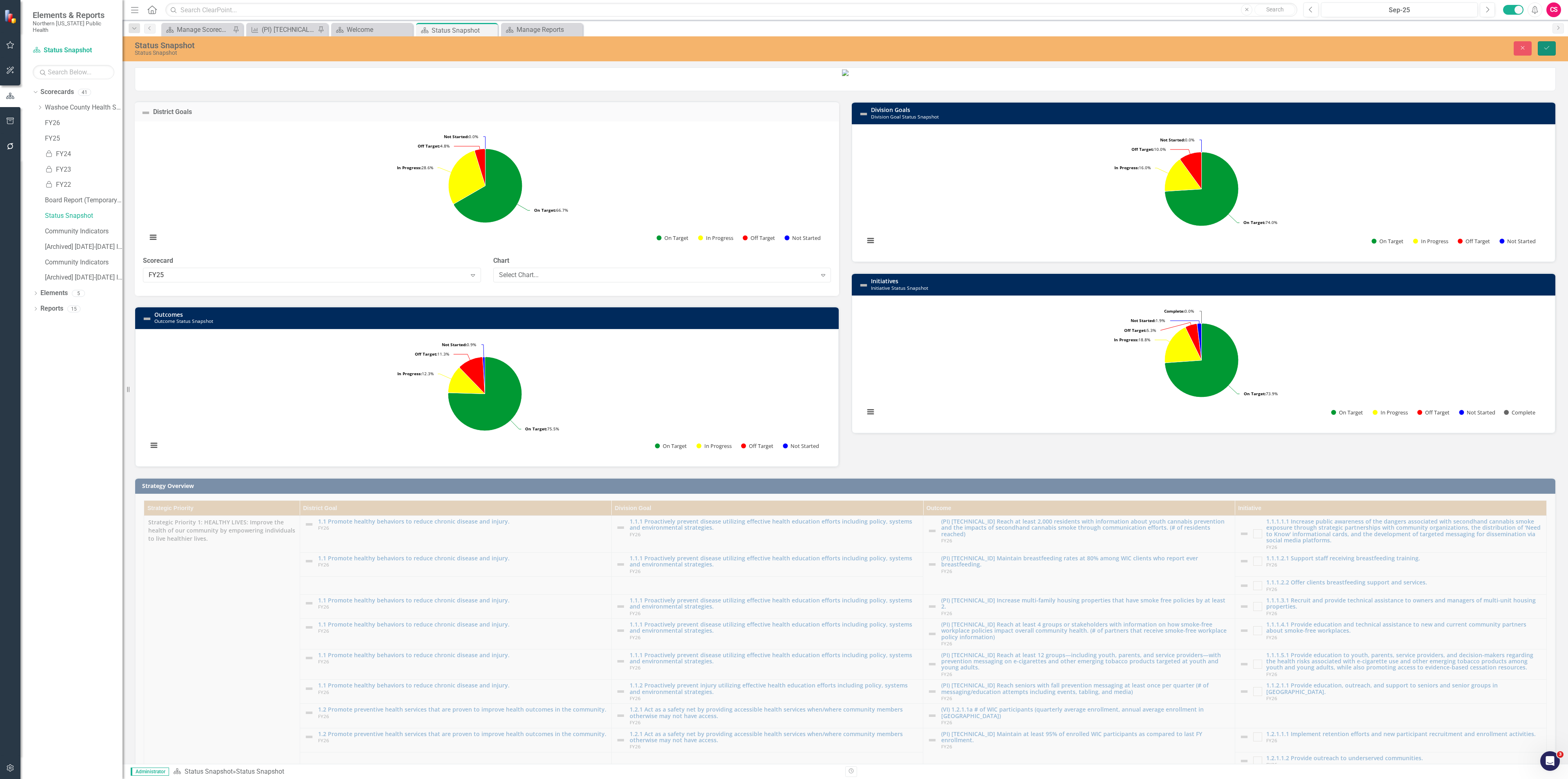
click at [1543, 50] on icon "Save" at bounding box center [1546, 48] width 7 height 6
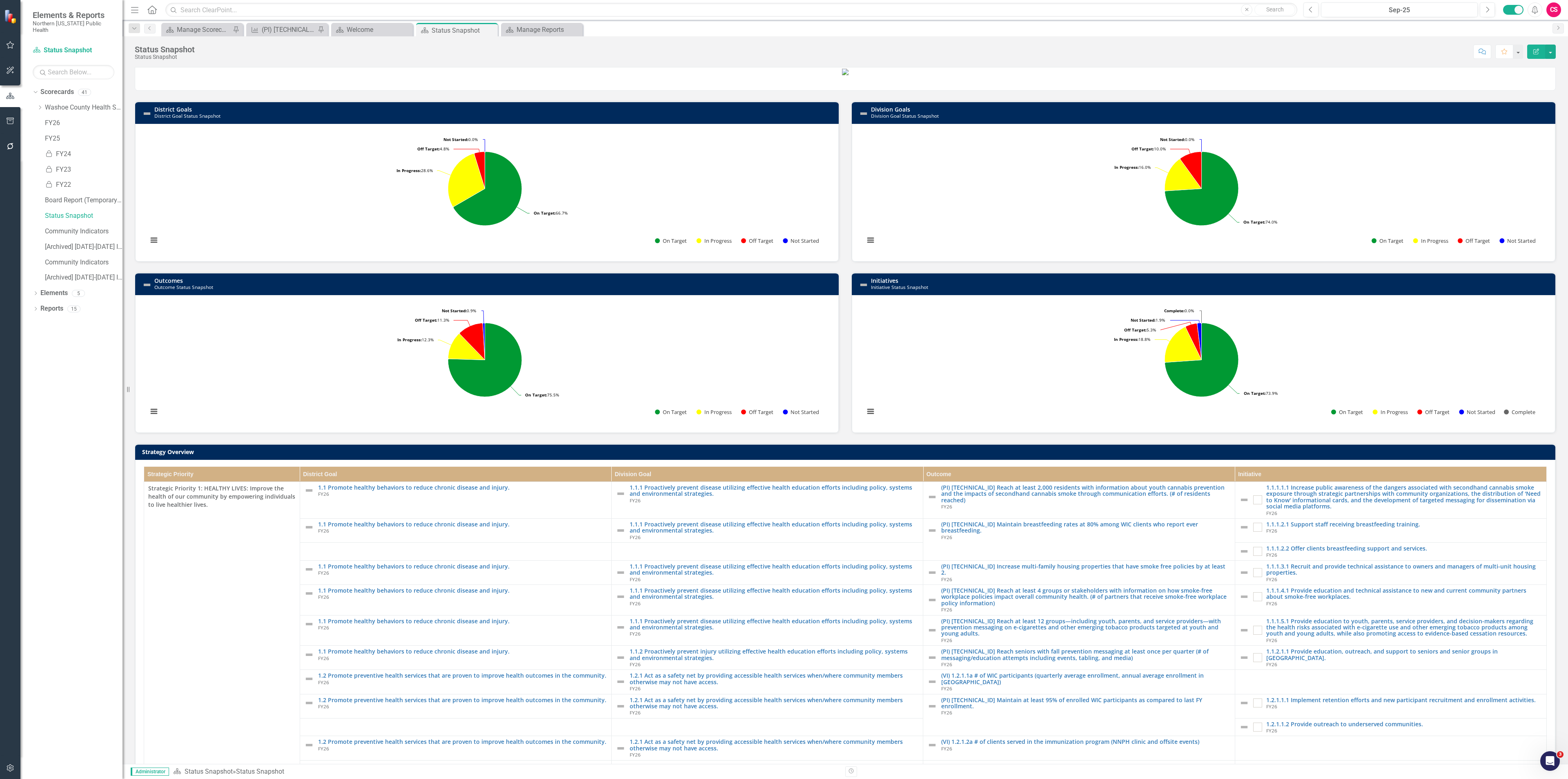
click at [649, 290] on h3 "Outcomes Outcome Status Snapshot" at bounding box center [494, 284] width 680 height 13
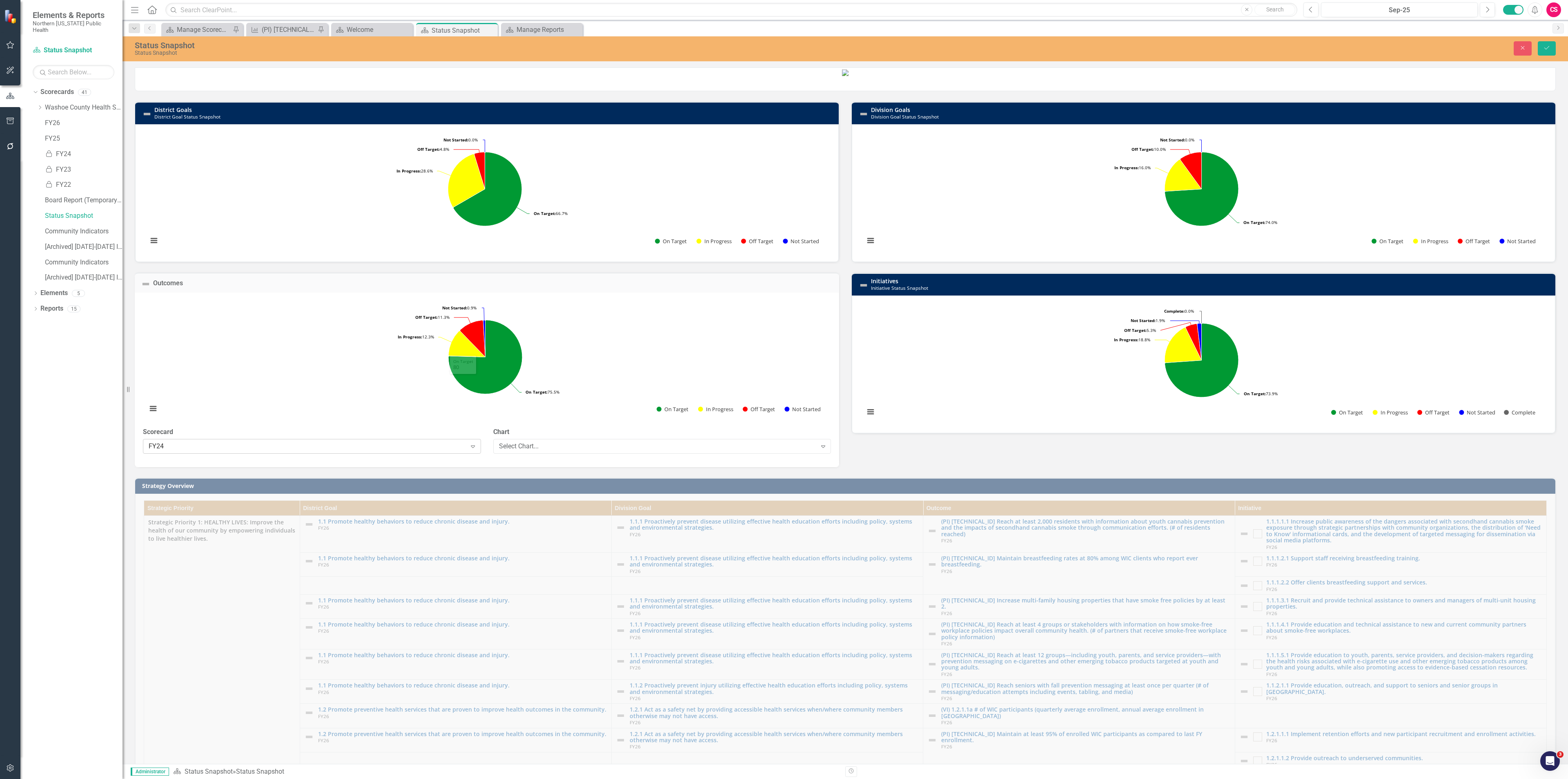
click at [443, 451] on div "FY24" at bounding box center [307, 446] width 318 height 10
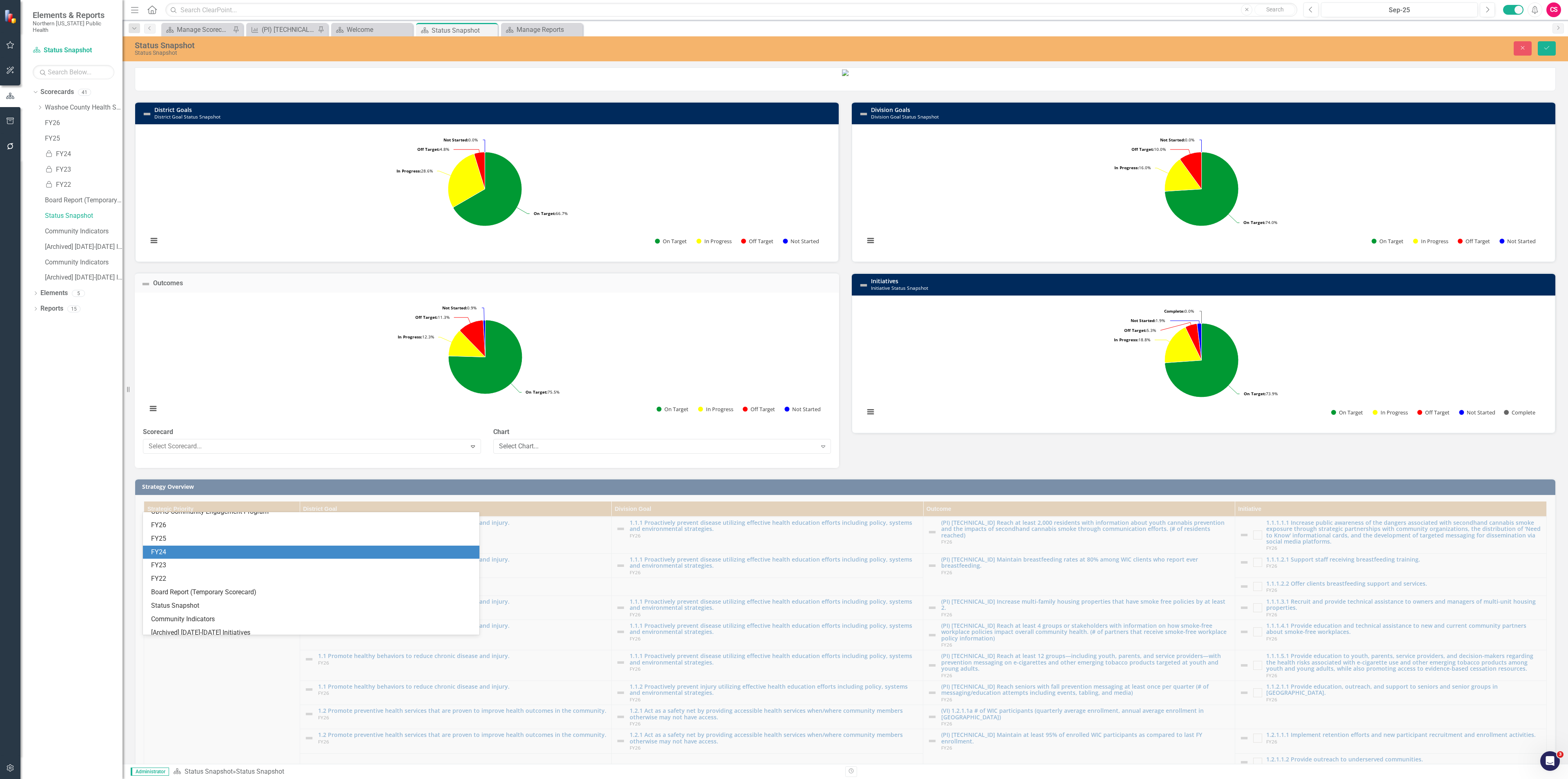
scroll to position [428, 0]
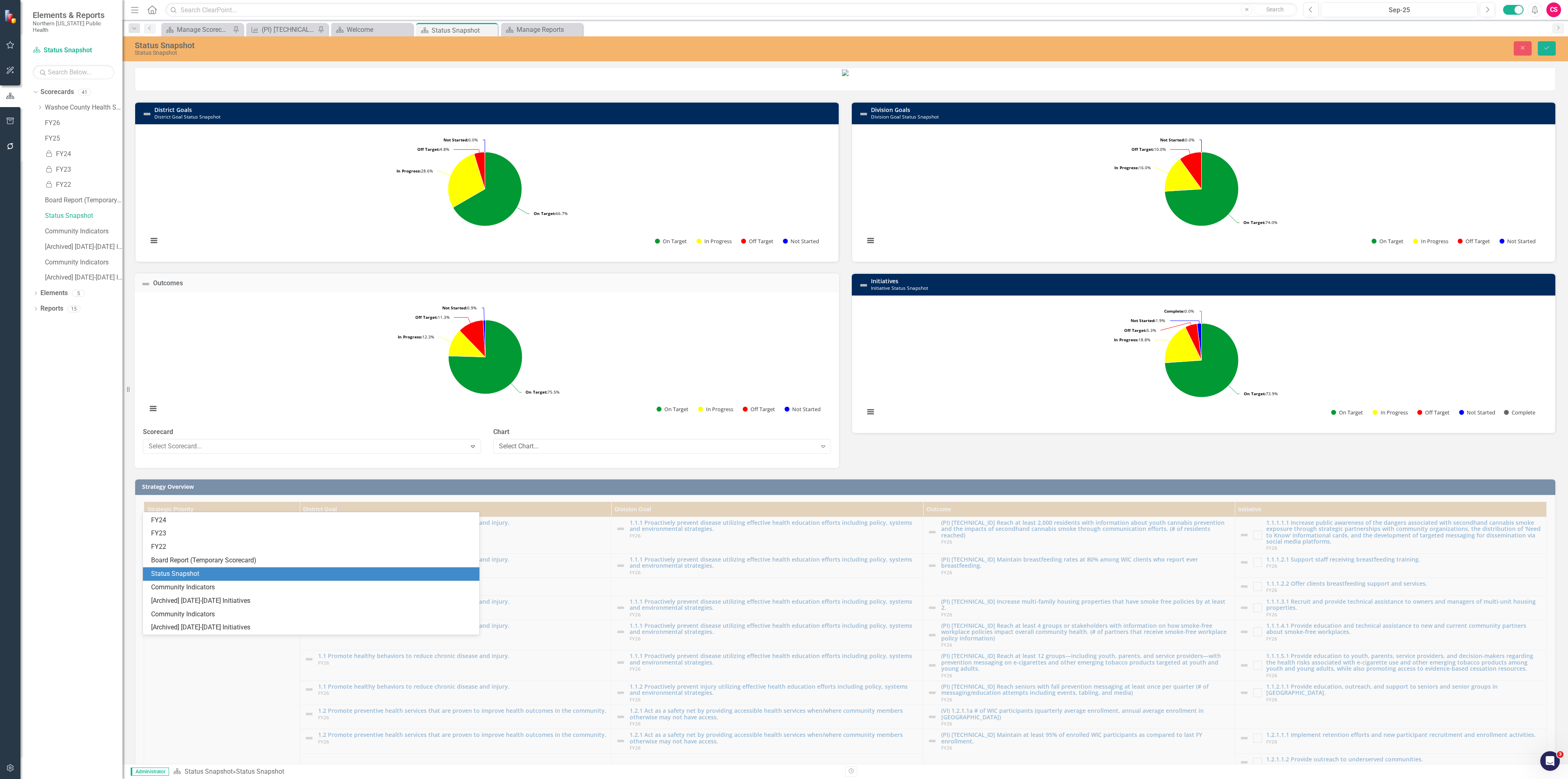
click at [378, 576] on div "Status Snapshot" at bounding box center [312, 574] width 323 height 10
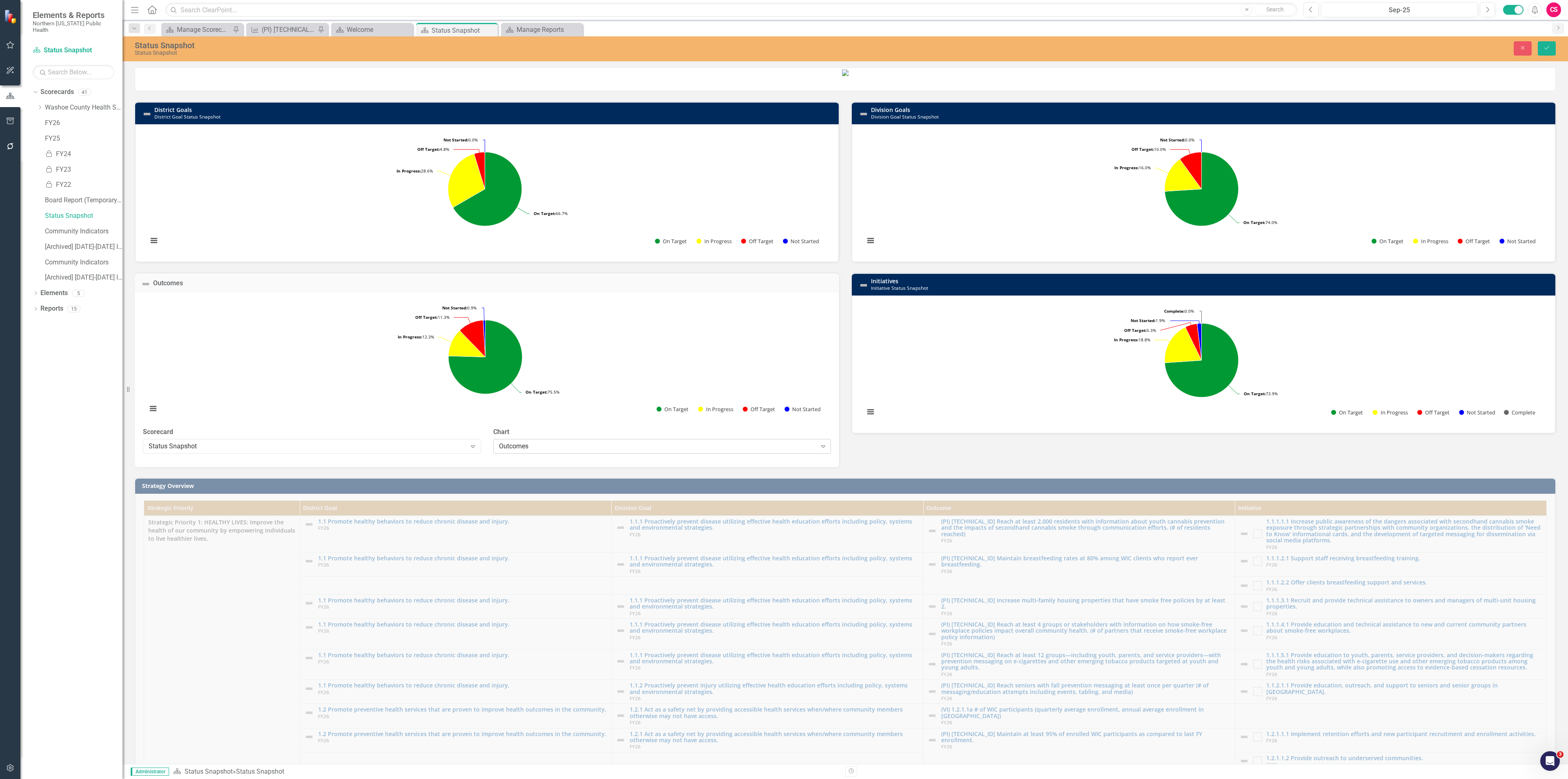
click at [539, 451] on div "Outcomes" at bounding box center [658, 446] width 318 height 10
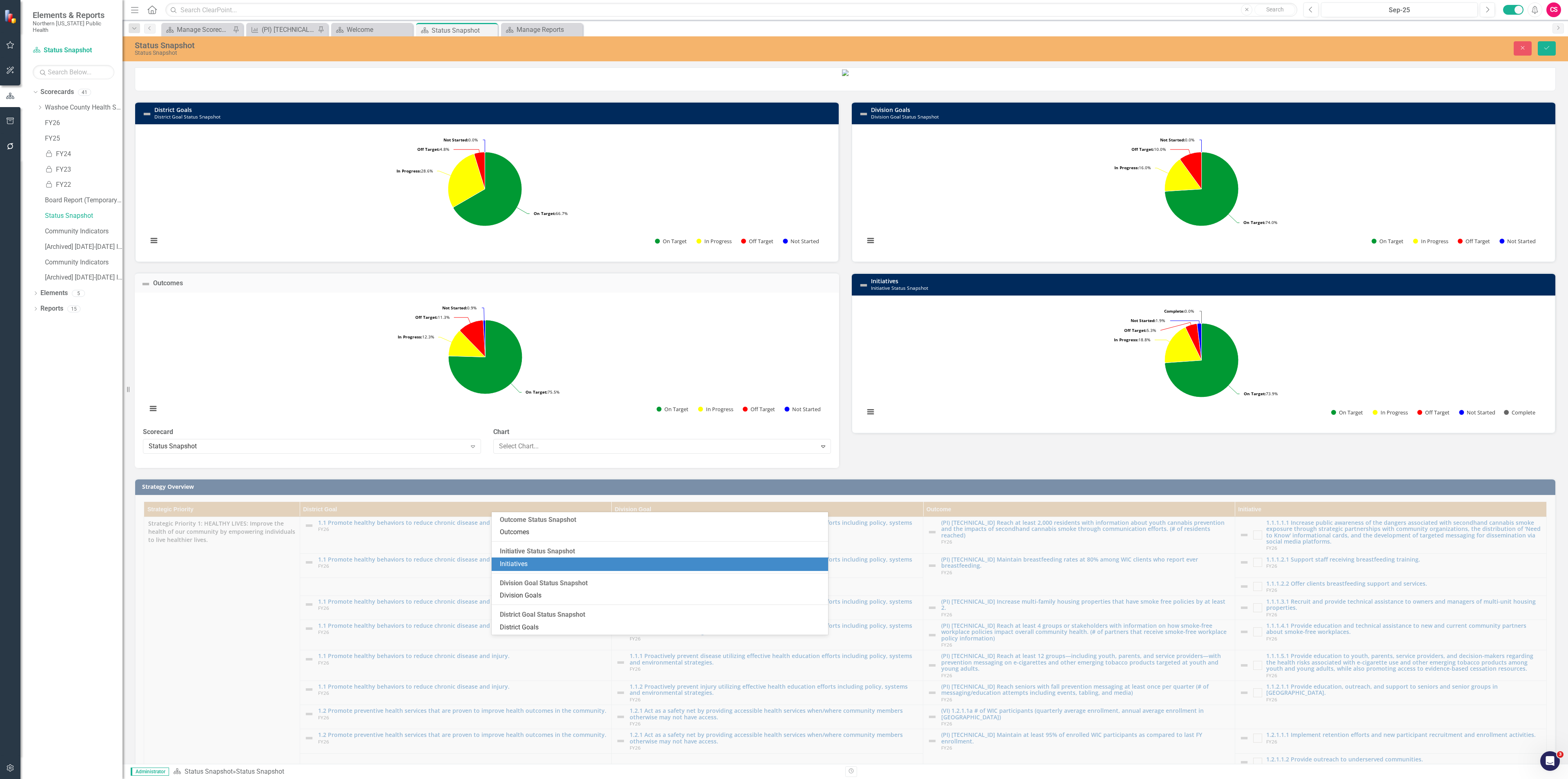
scroll to position [31, 0]
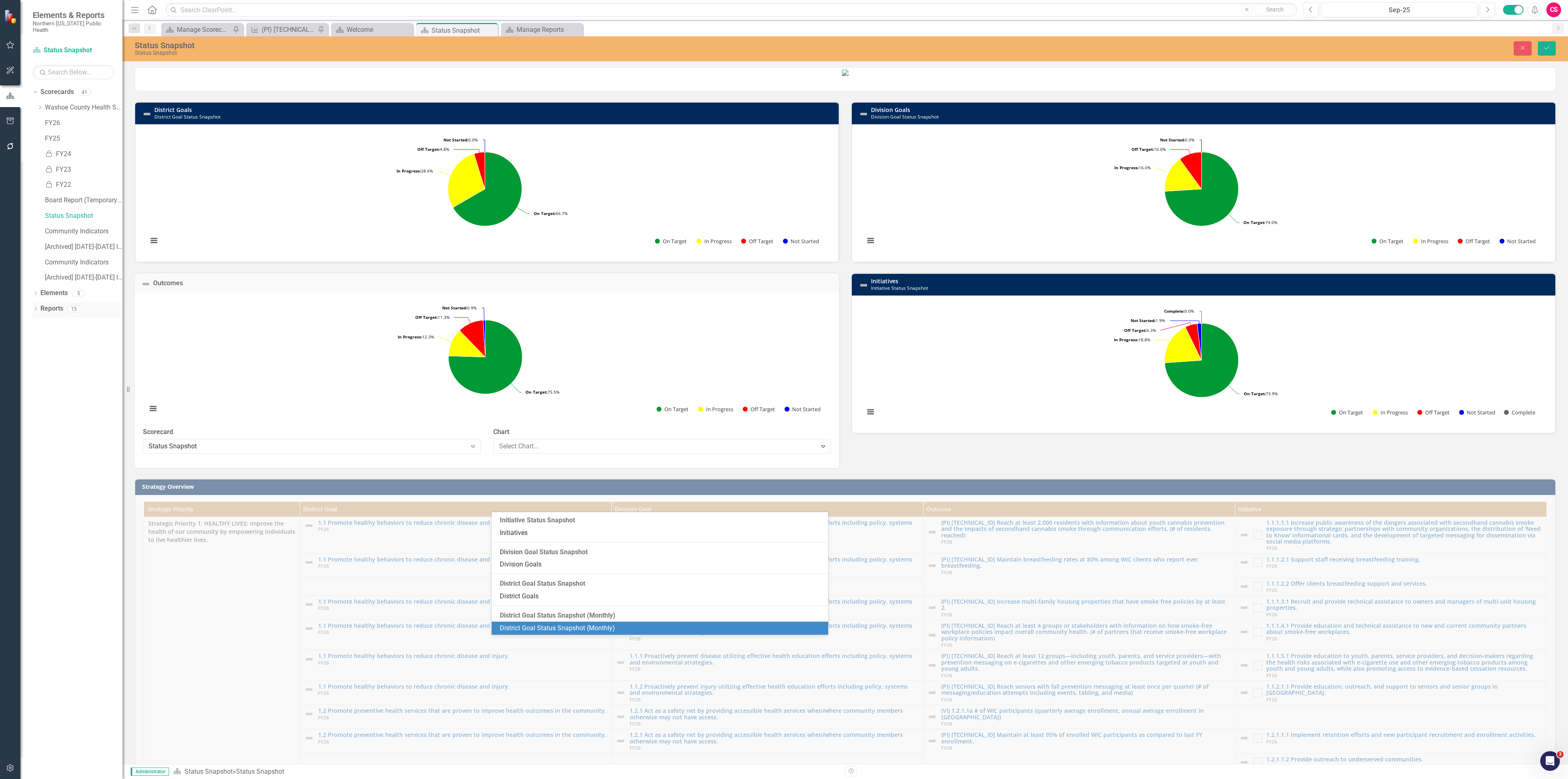
click at [54, 305] on link "Reports" at bounding box center [52, 309] width 23 height 10
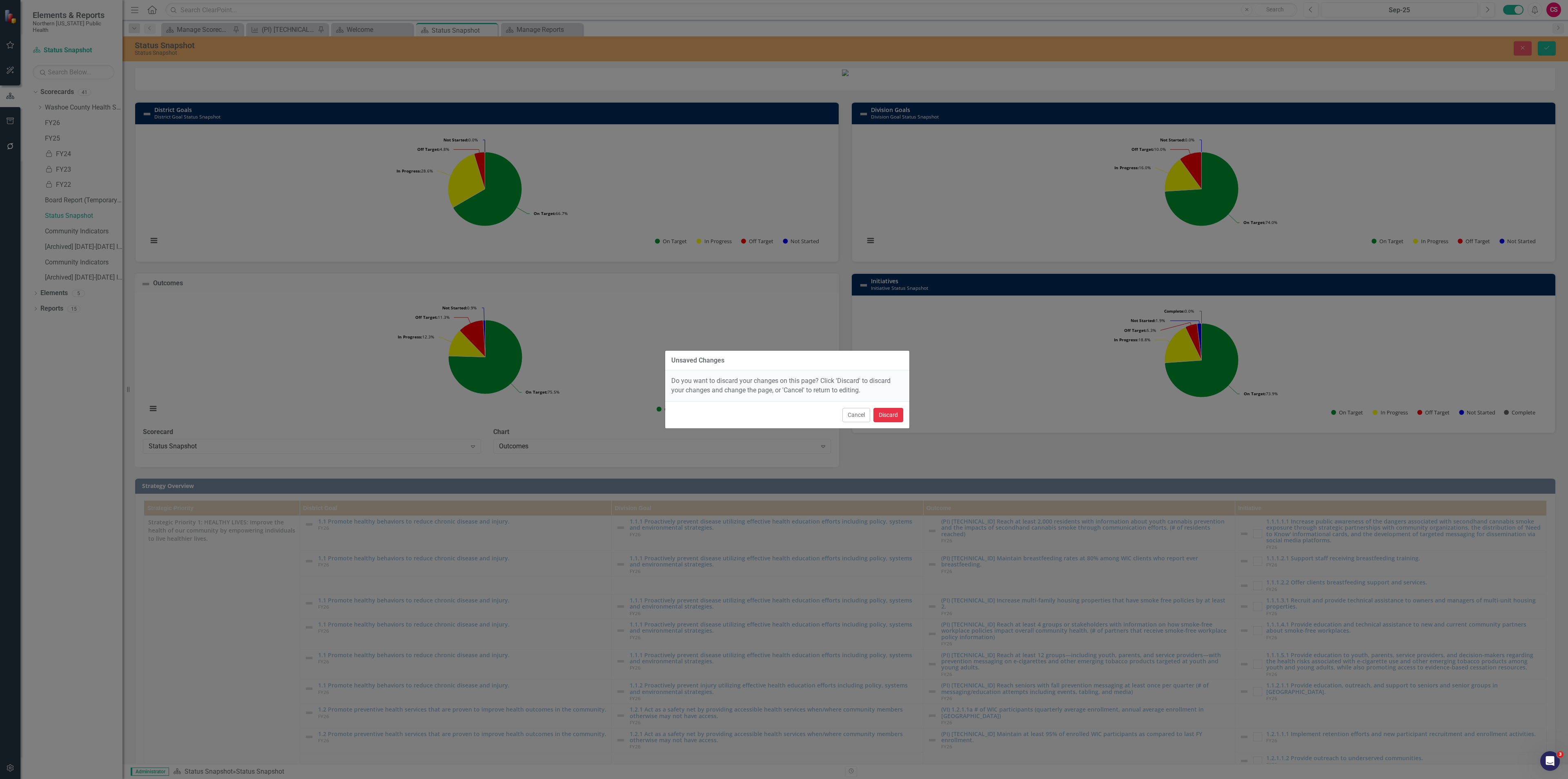
click at [888, 417] on button "Discard" at bounding box center [888, 415] width 30 height 14
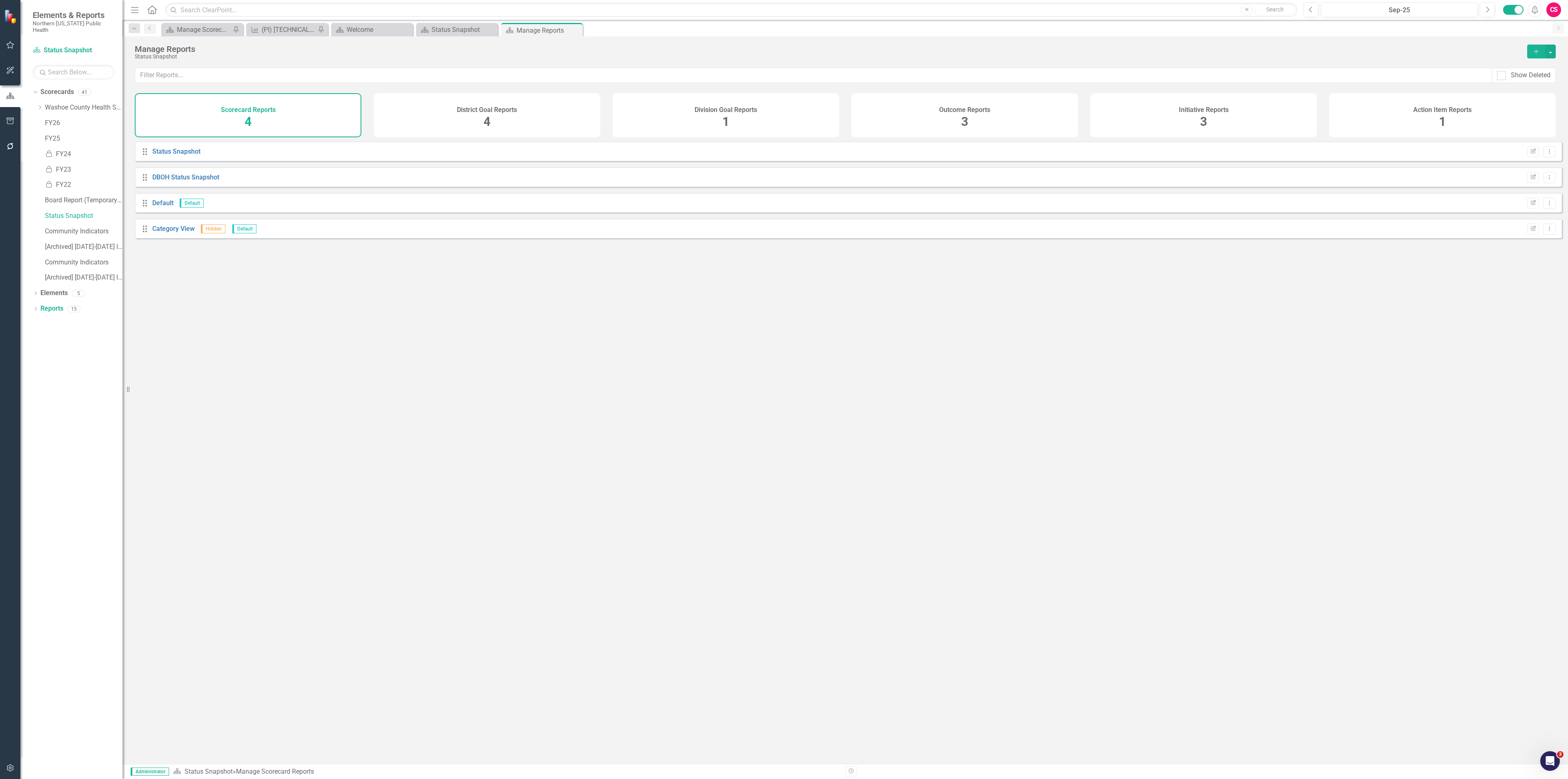
click at [442, 110] on div "District Goal Reports 4" at bounding box center [487, 115] width 227 height 44
click at [166, 155] on link "District Goals" at bounding box center [172, 151] width 39 height 8
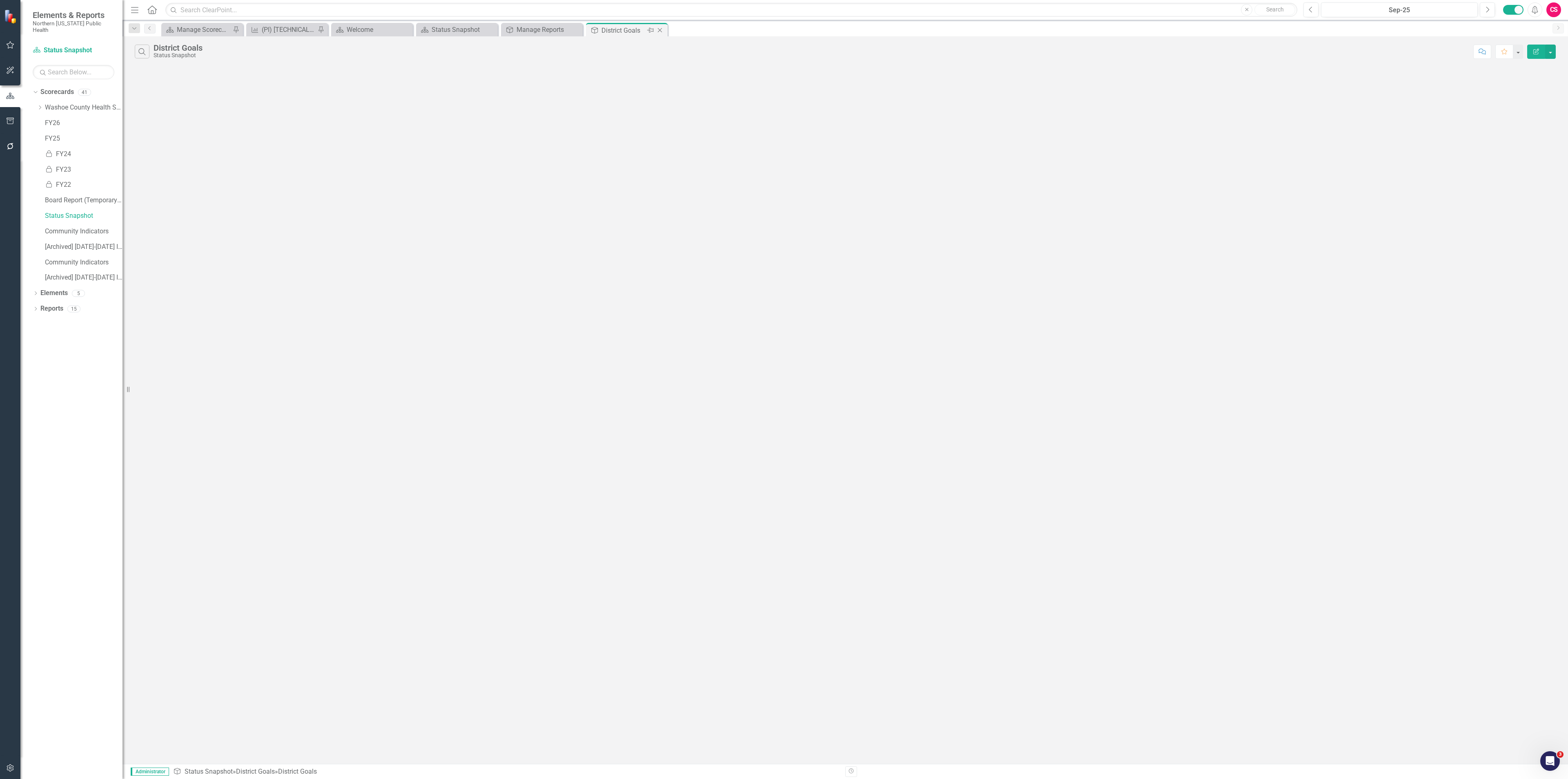
click at [658, 30] on icon "Close" at bounding box center [660, 30] width 8 height 6
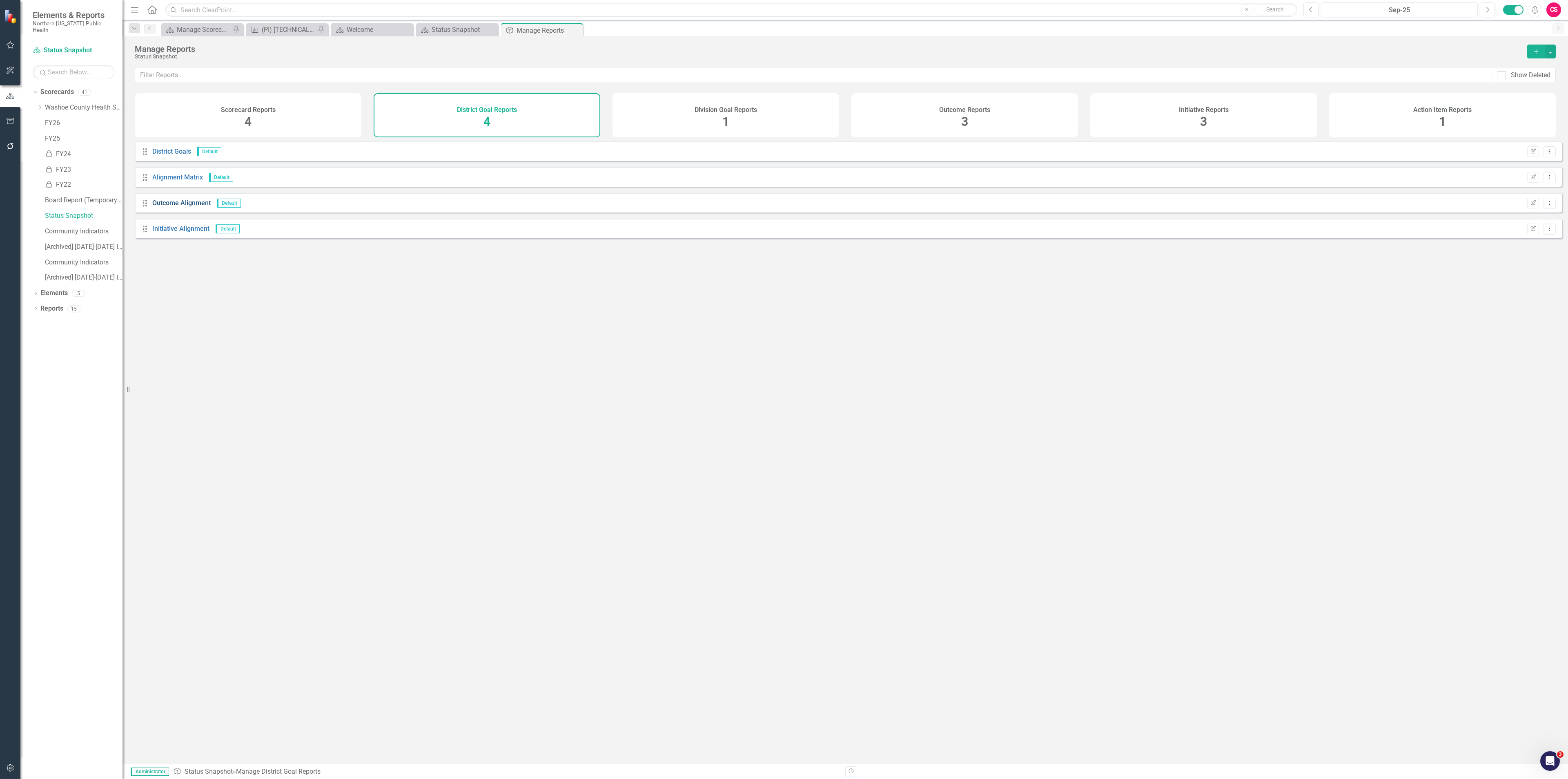
click at [194, 207] on link "Outcome Alignment" at bounding box center [181, 203] width 58 height 8
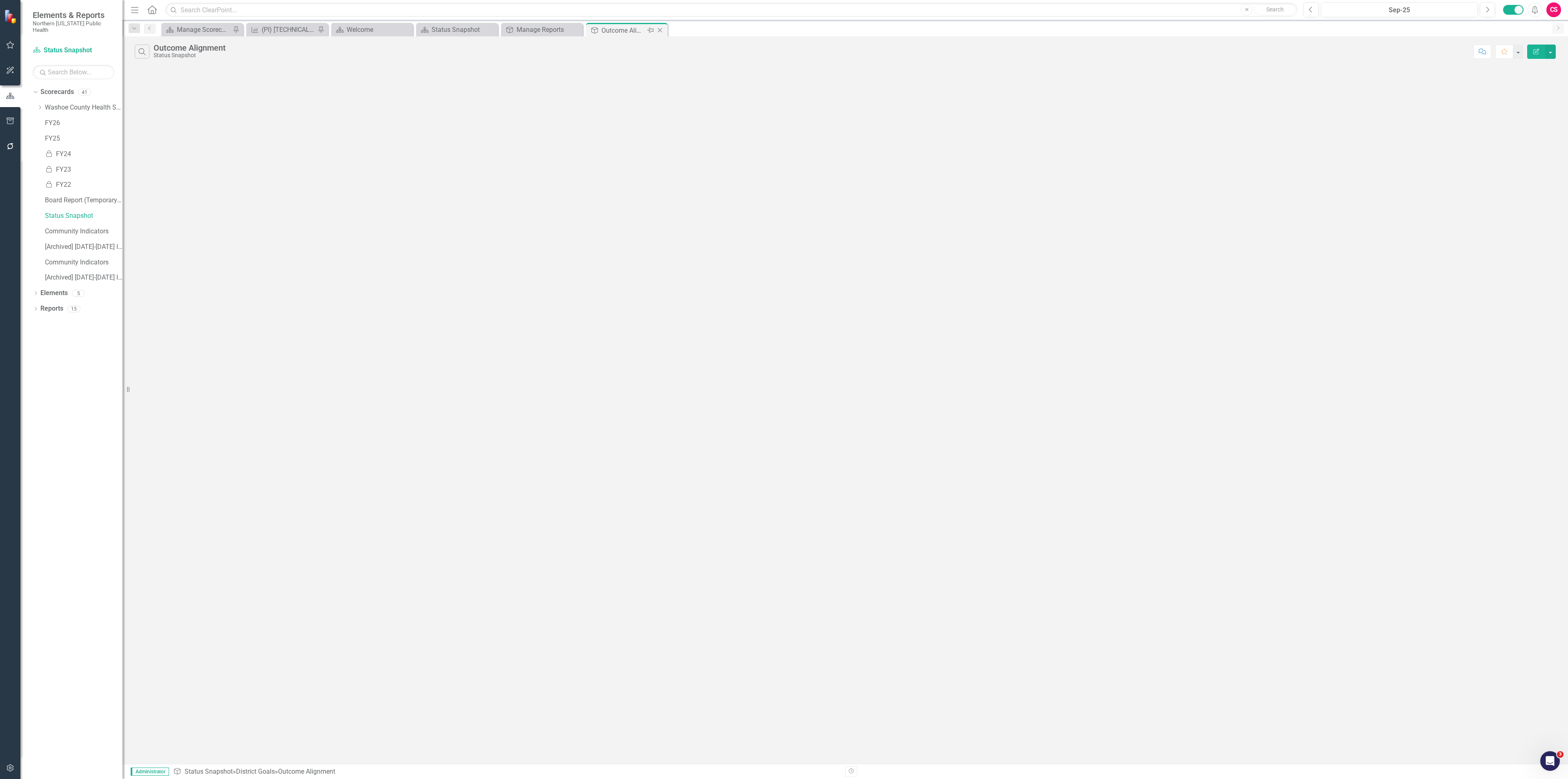
click at [660, 30] on icon "Close" at bounding box center [660, 30] width 8 height 6
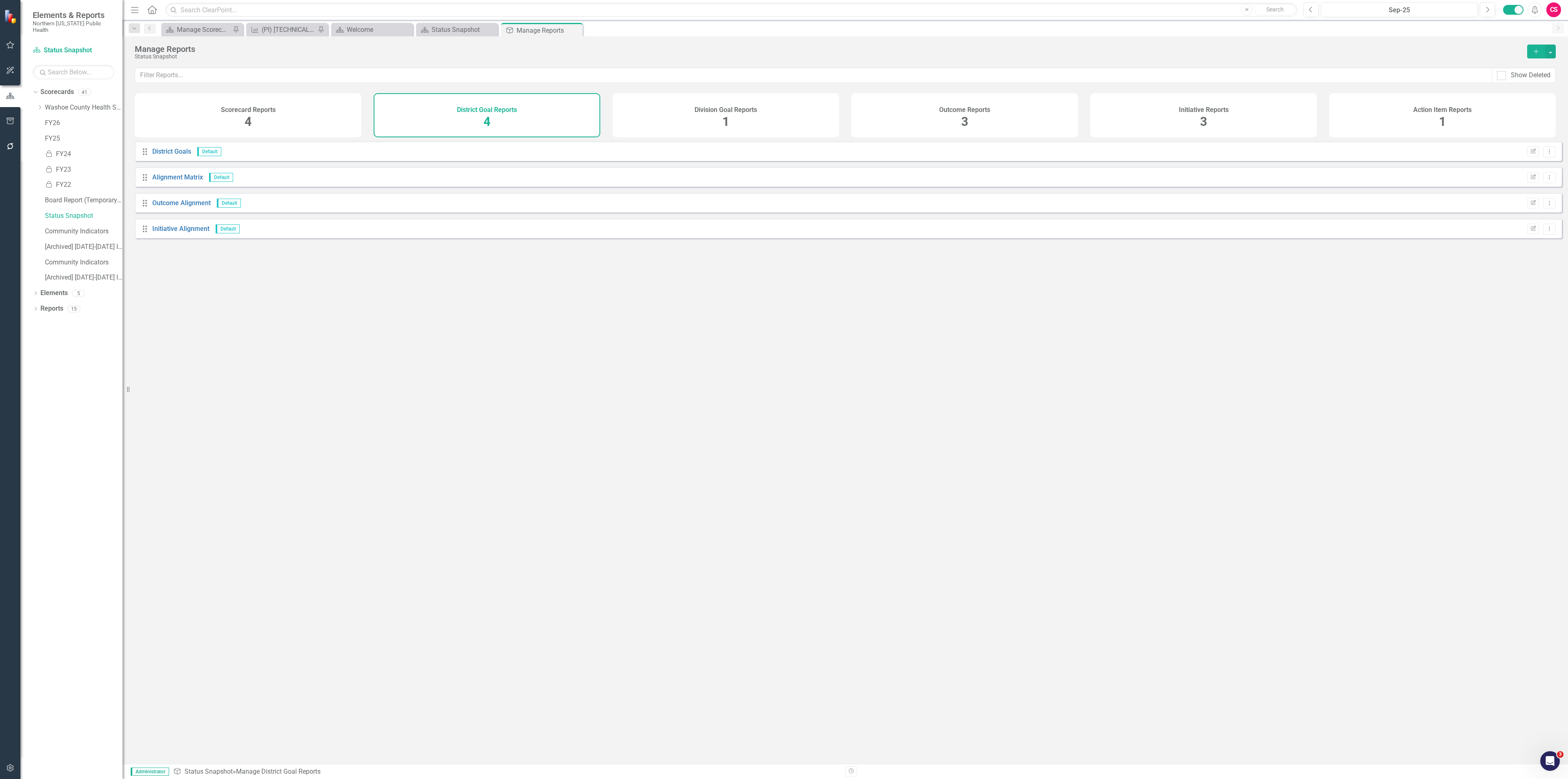
click at [657, 112] on div "Division Goal Reports 1" at bounding box center [726, 115] width 227 height 44
click at [161, 155] on link "Division Goals" at bounding box center [173, 151] width 41 height 8
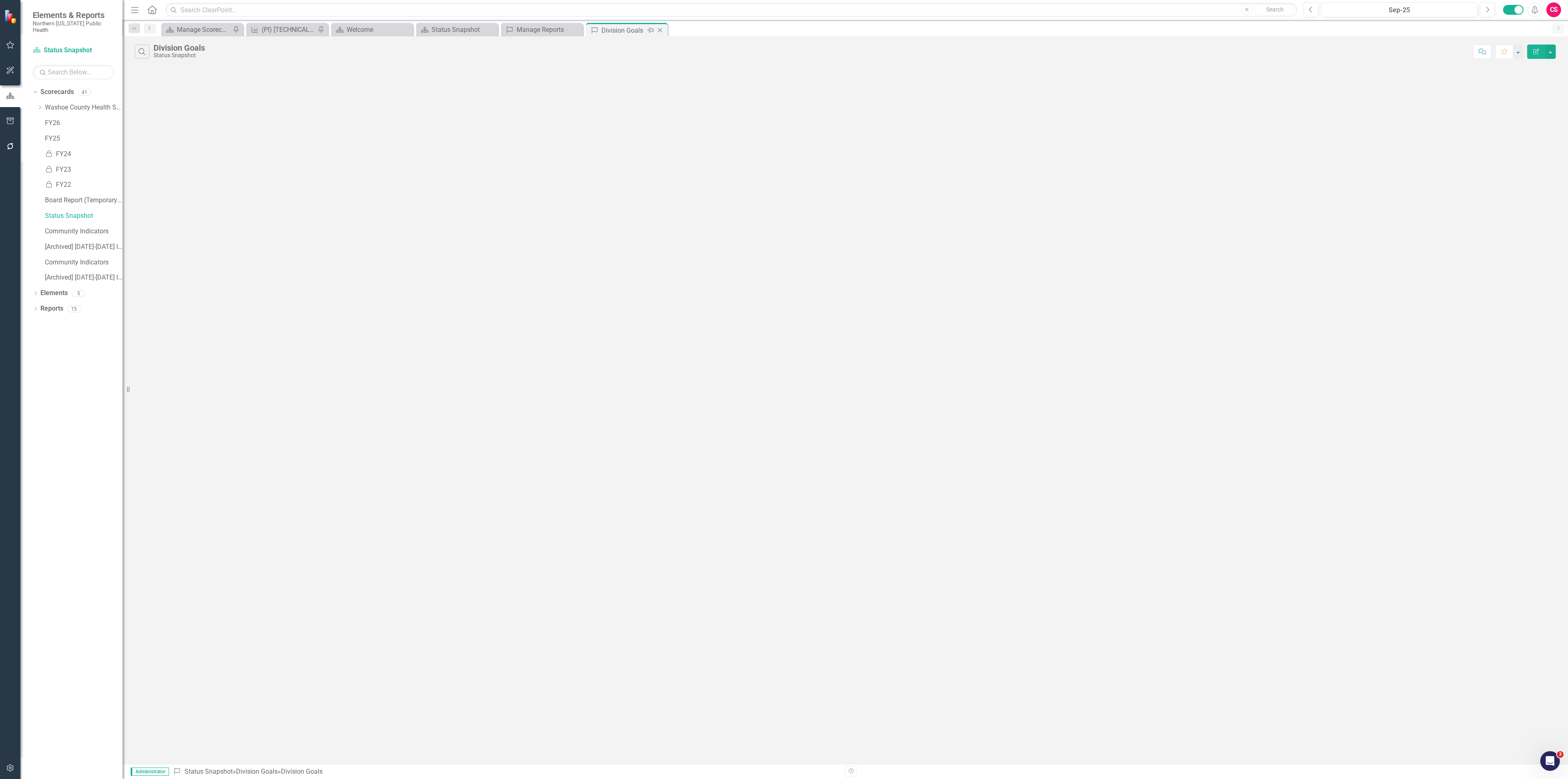
click at [660, 30] on icon at bounding box center [660, 30] width 5 height 5
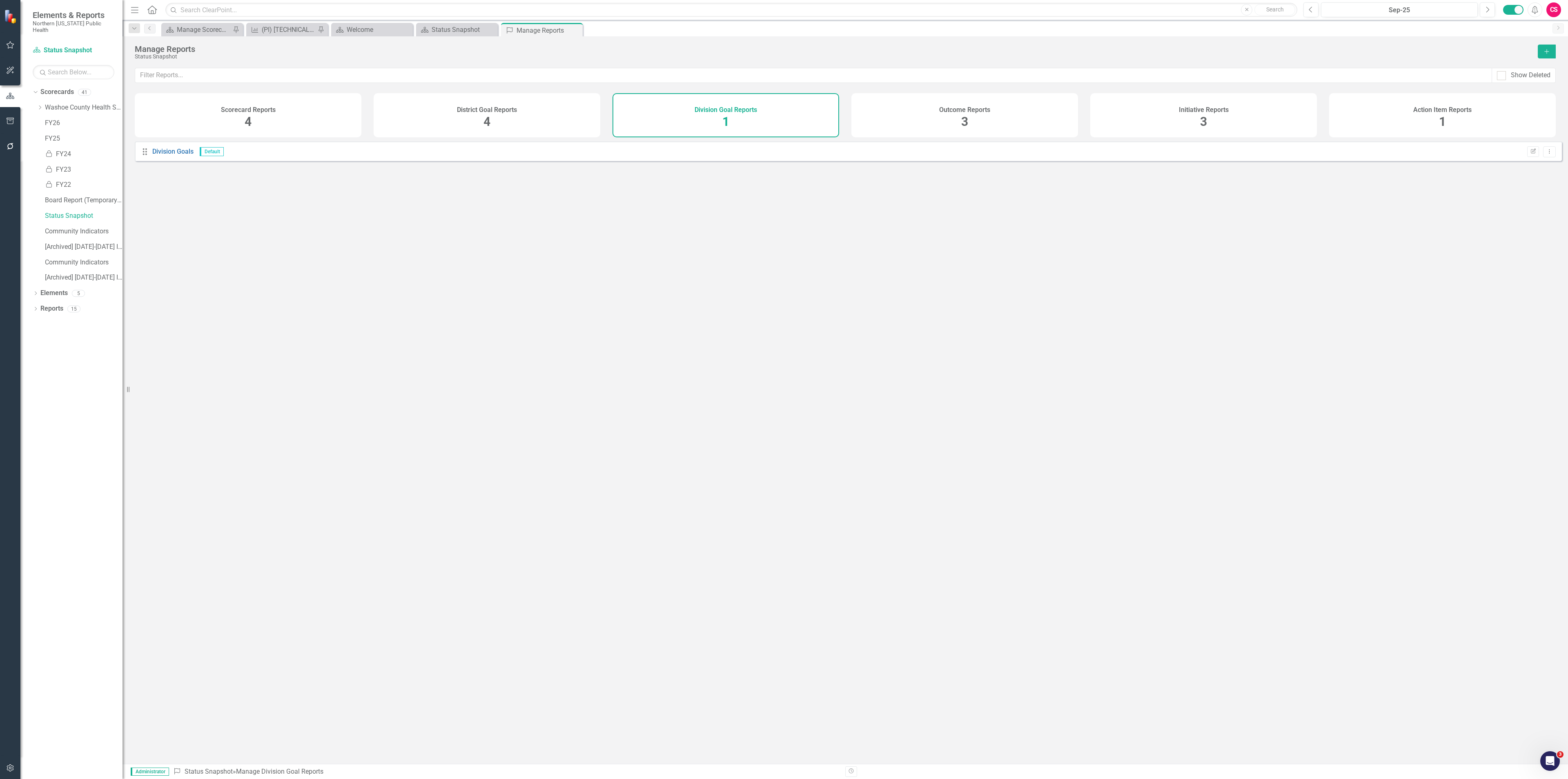
click at [972, 123] on div "Outcome Reports 3" at bounding box center [964, 115] width 227 height 44
click at [56, 289] on link "Elements" at bounding box center [54, 293] width 27 height 10
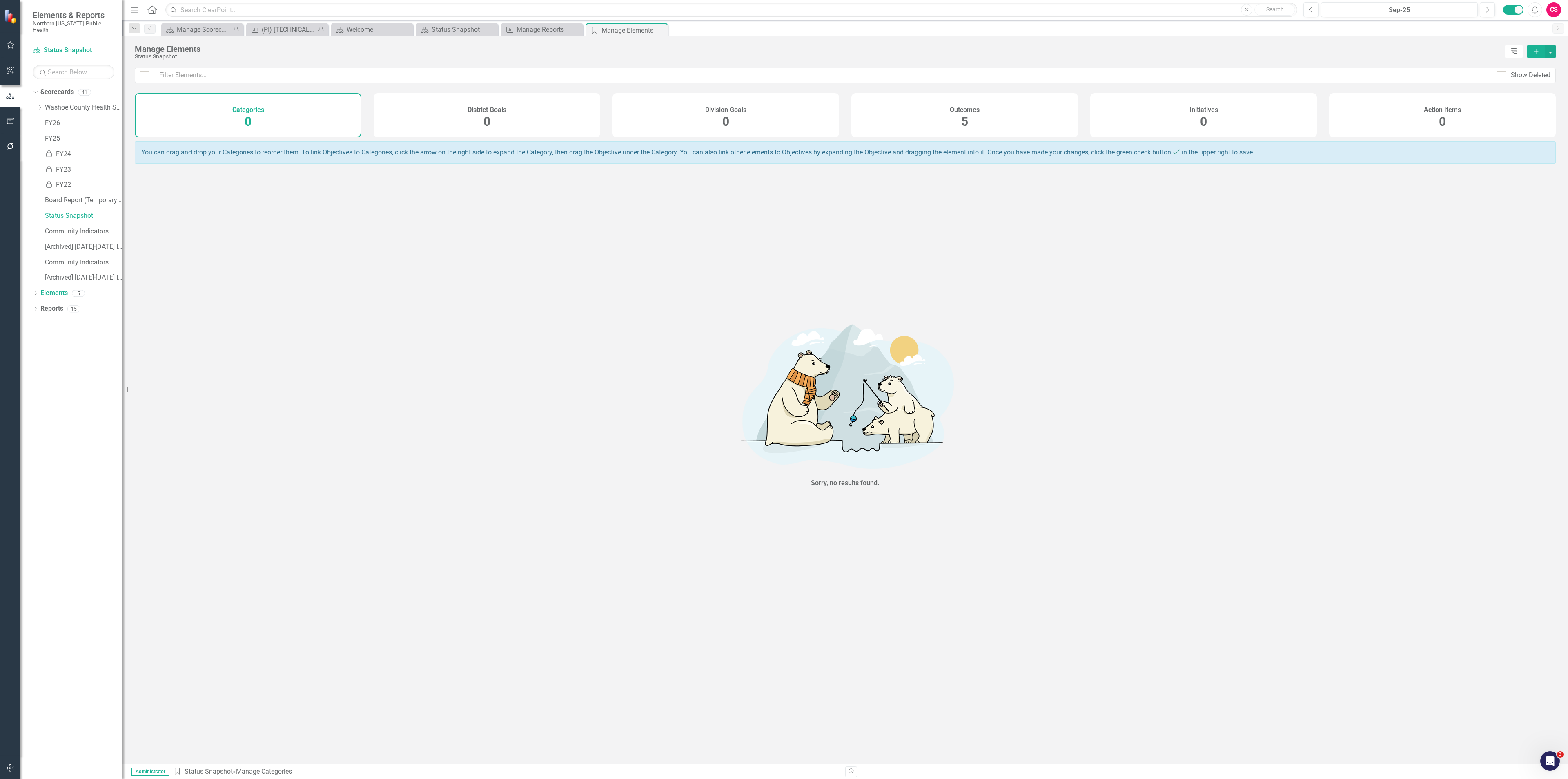
click at [901, 128] on div "Outcomes 5" at bounding box center [964, 115] width 227 height 44
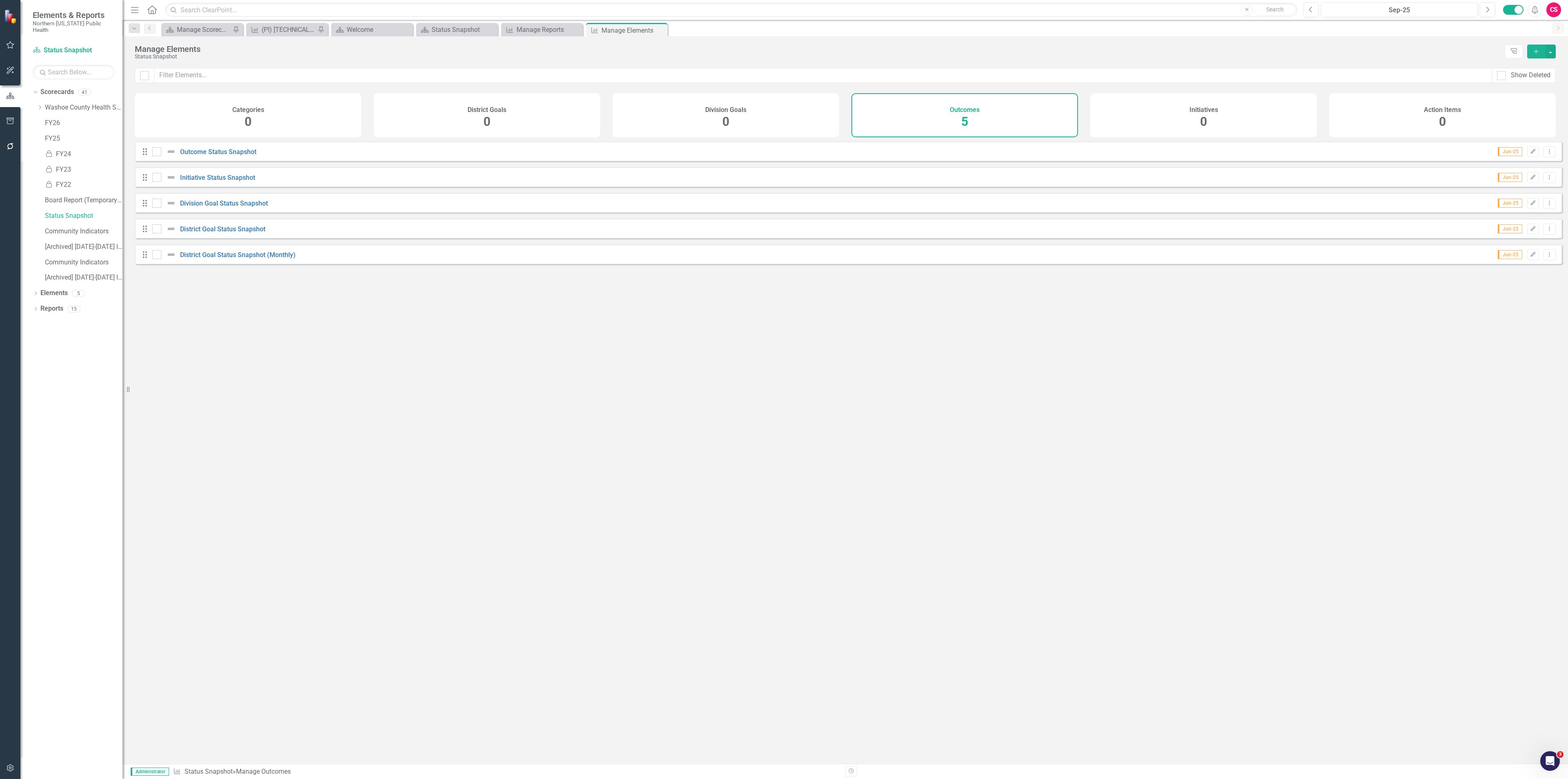
click at [218, 154] on div "Outcome Status Snapshot" at bounding box center [205, 151] width 106 height 10
click at [213, 155] on link "Outcome Status Snapshot" at bounding box center [218, 152] width 76 height 8
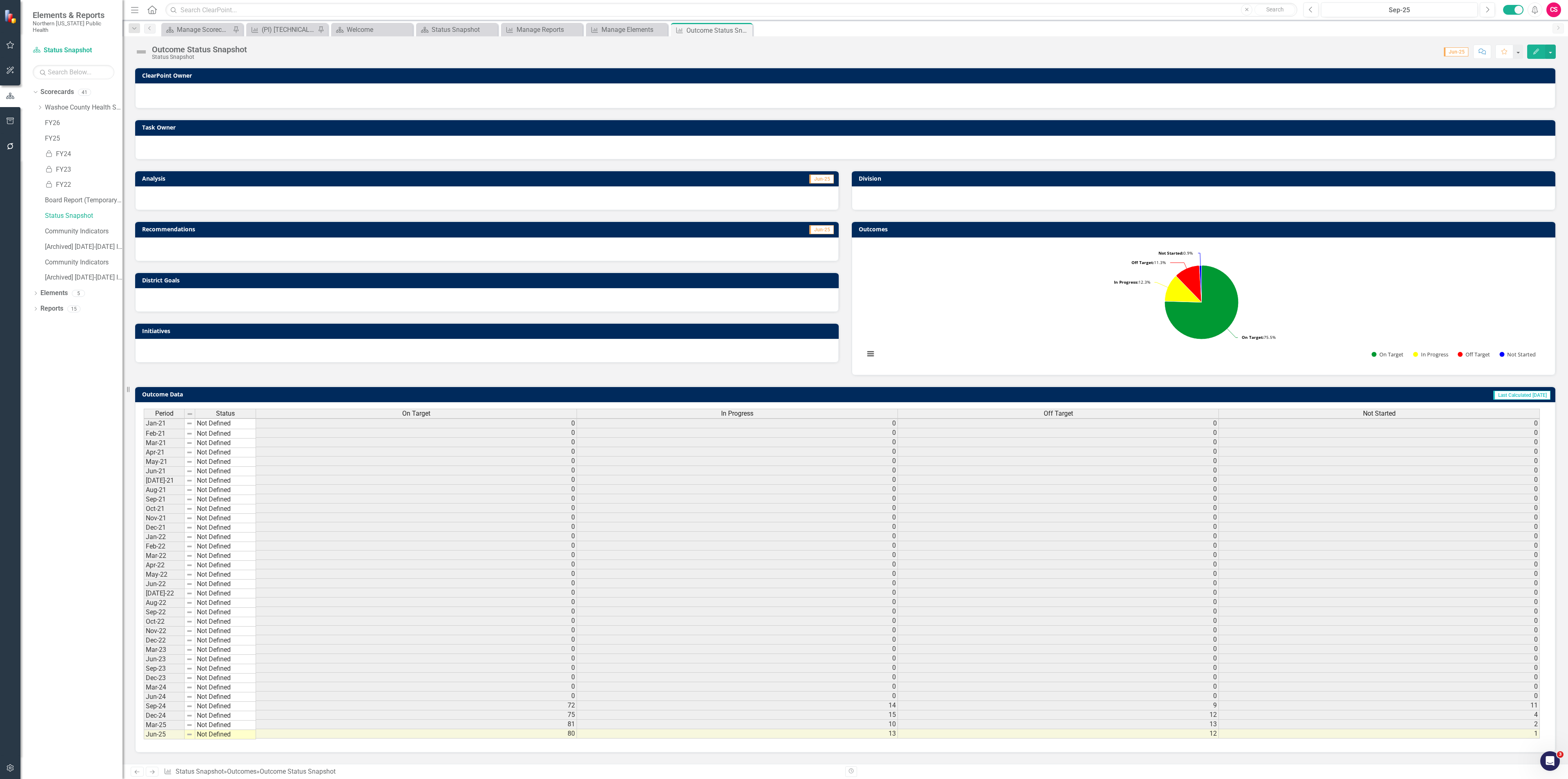
scroll to position [5, 0]
